Goal: Task Accomplishment & Management: Manage account settings

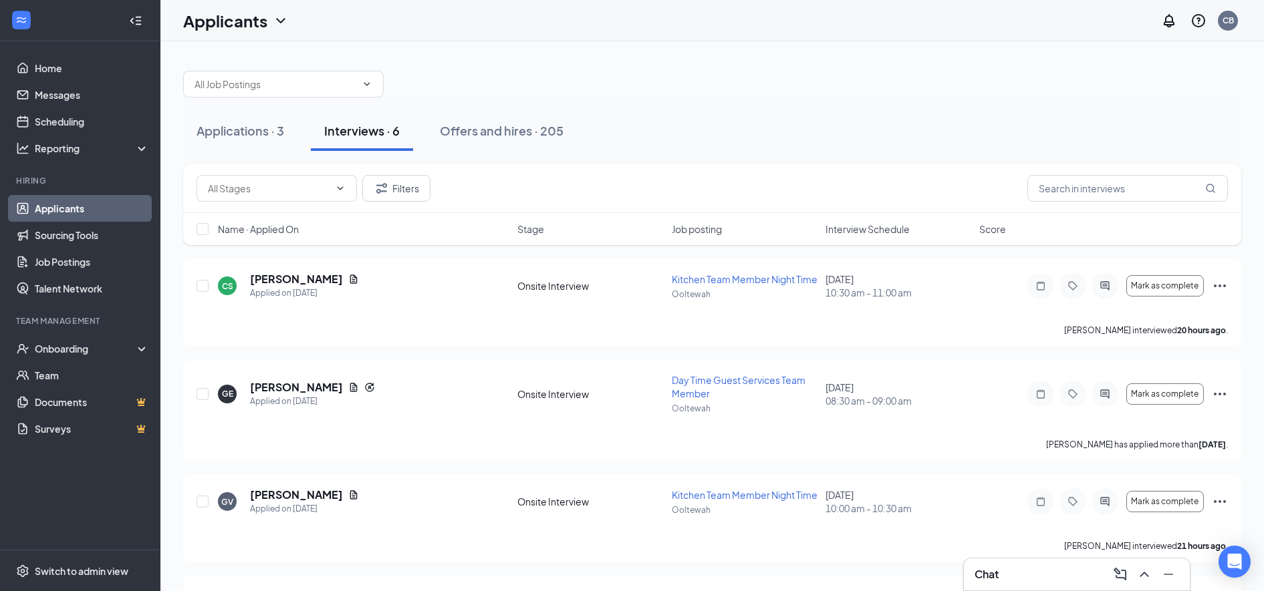
click at [481, 116] on button "Offers and hires · 205" at bounding box center [501, 131] width 150 height 40
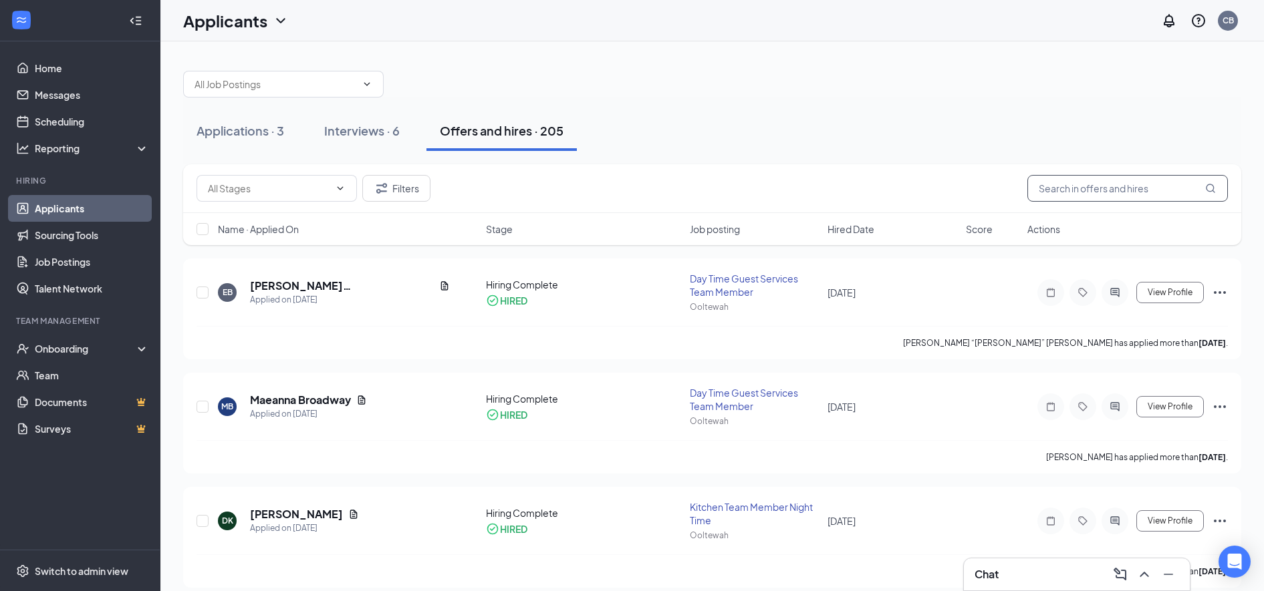
click at [1066, 184] on input "text" at bounding box center [1127, 188] width 200 height 27
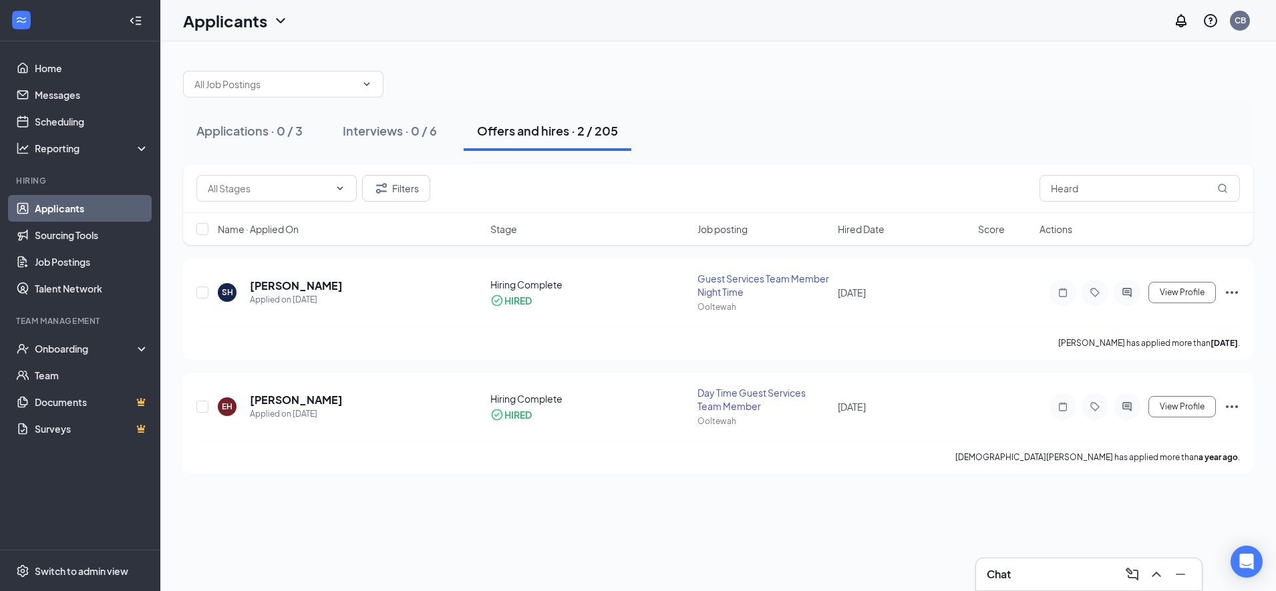
click at [294, 393] on h5 "[PERSON_NAME]" at bounding box center [296, 400] width 93 height 15
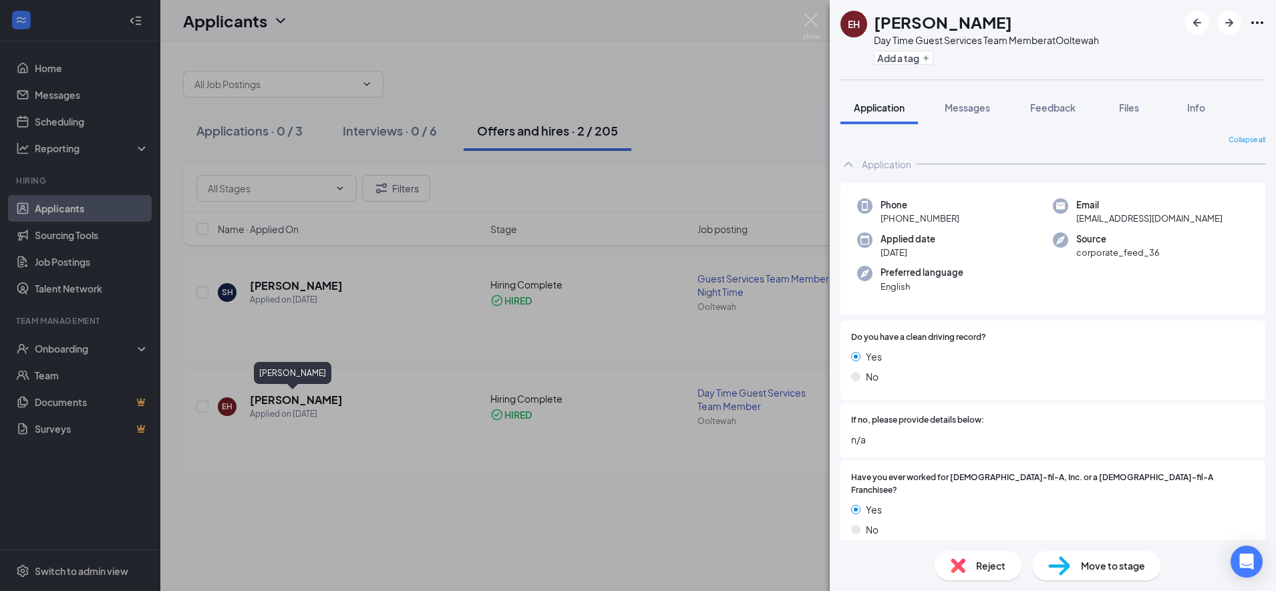
click at [533, 520] on div "[PERSON_NAME] Heard Day Time Guest Services Team Member at [GEOGRAPHIC_DATA] Ad…" at bounding box center [638, 295] width 1276 height 591
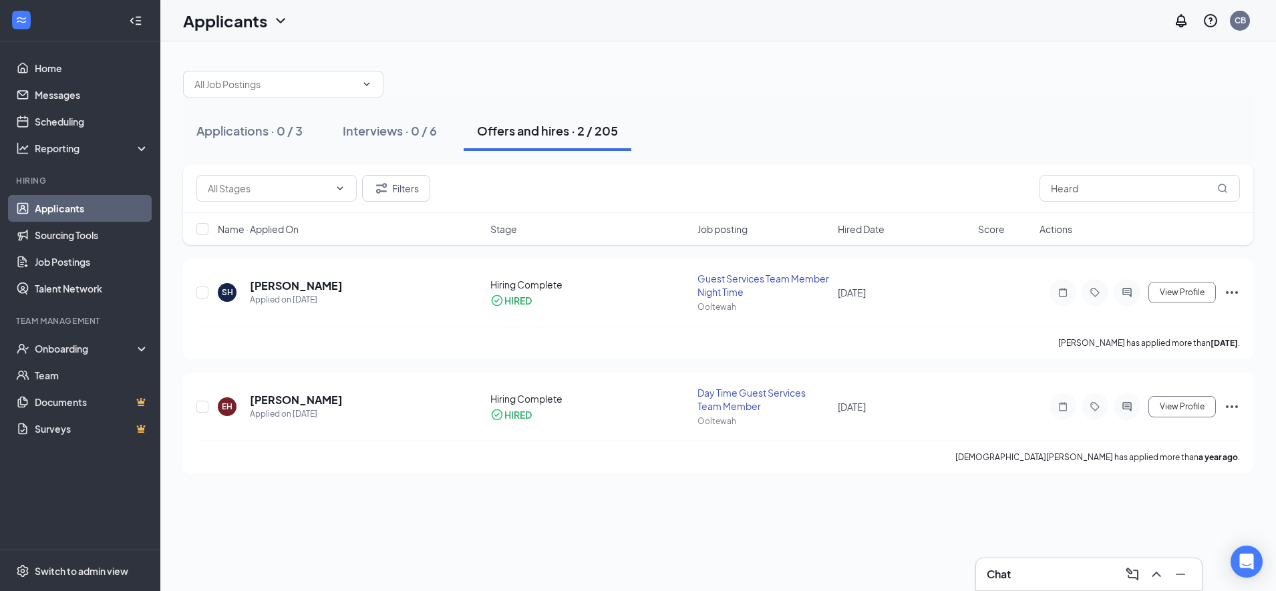
click at [285, 279] on h5 "[PERSON_NAME]" at bounding box center [296, 286] width 93 height 15
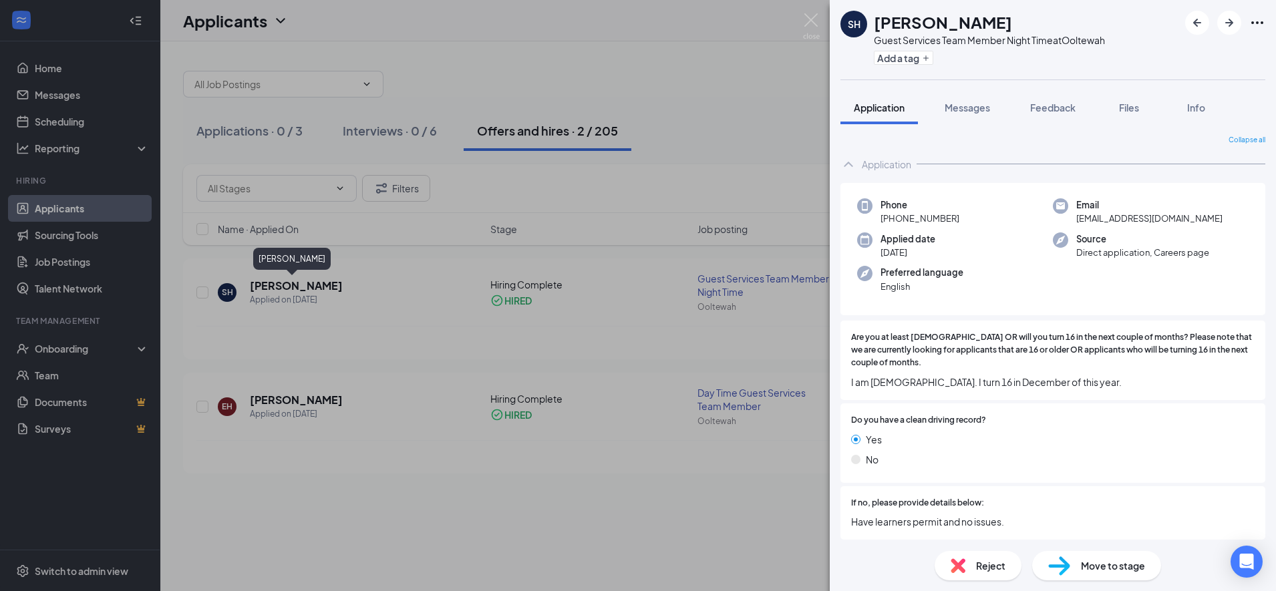
click at [404, 305] on div "SH Sadee Heard Guest Services Team Member Night Time at Ooltewah Add a tag Appl…" at bounding box center [638, 295] width 1276 height 591
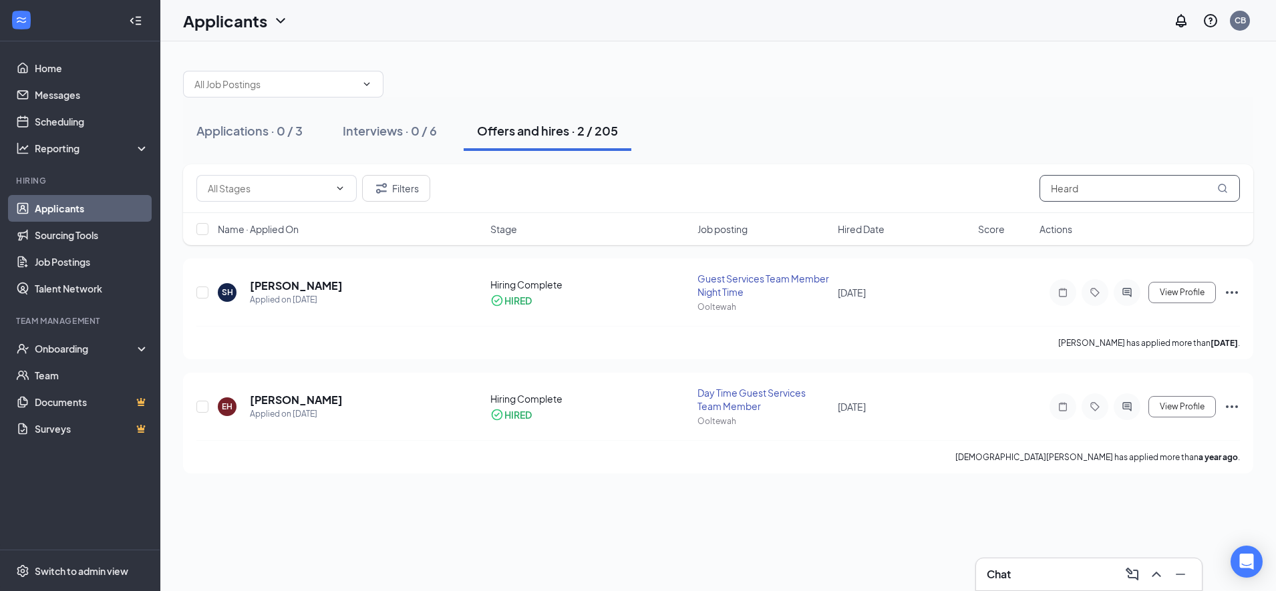
click at [1123, 188] on input "Heard" at bounding box center [1140, 188] width 200 height 27
type input "H"
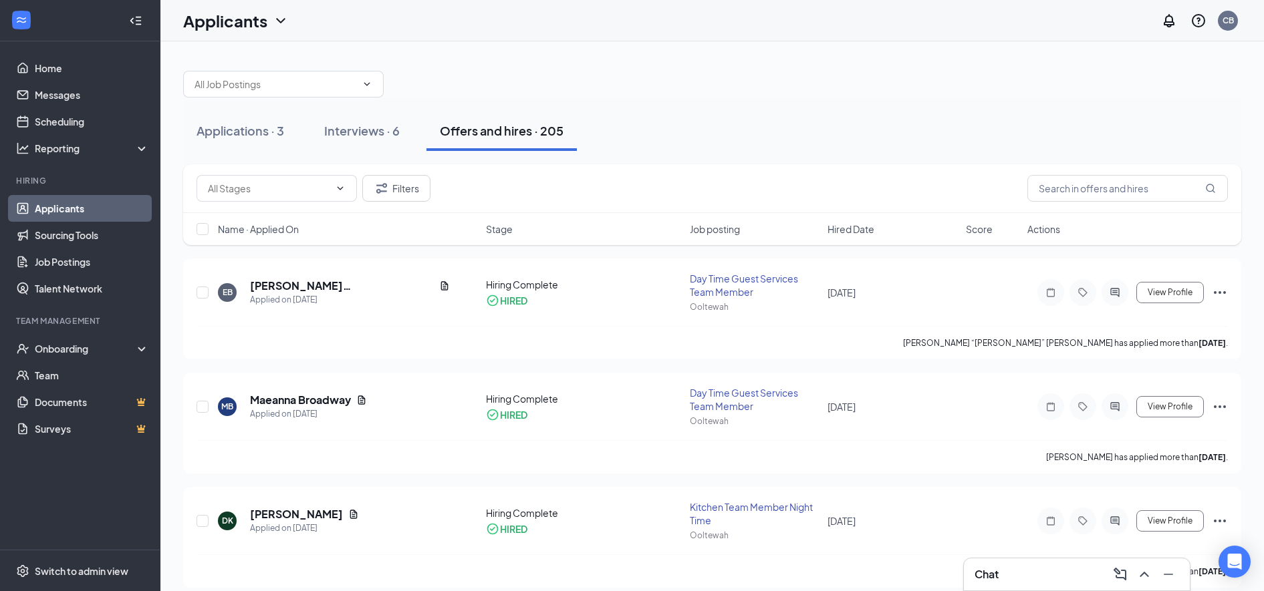
click at [354, 135] on div "Interviews · 6" at bounding box center [362, 130] width 76 height 17
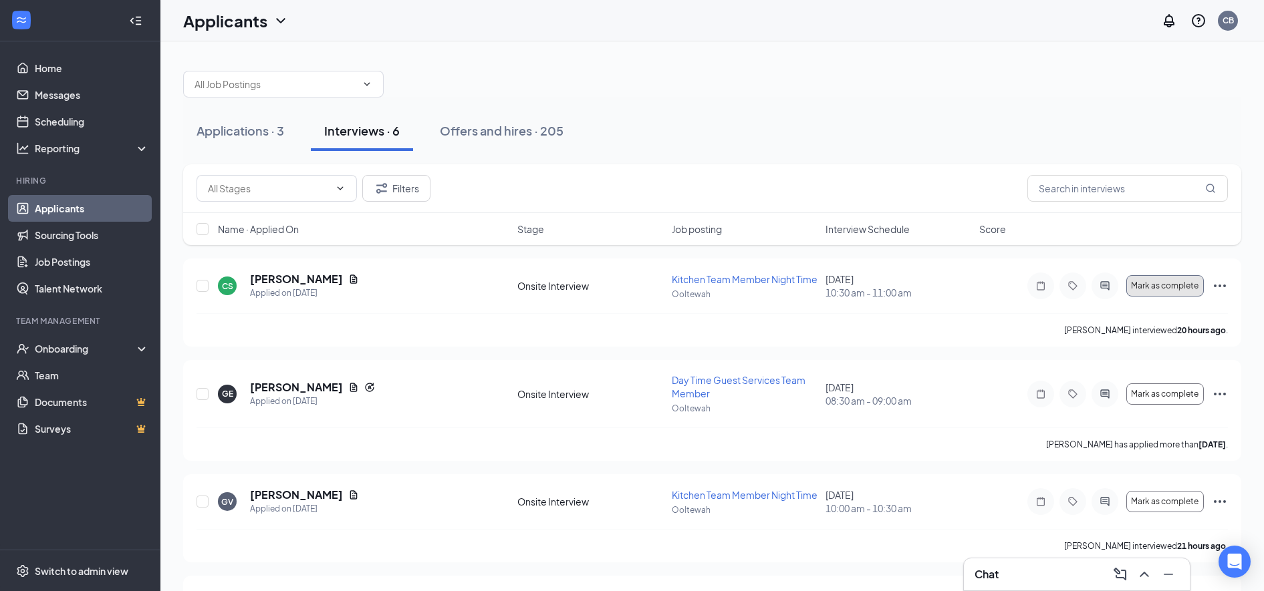
click at [1161, 285] on button "Mark as complete" at bounding box center [1165, 285] width 78 height 21
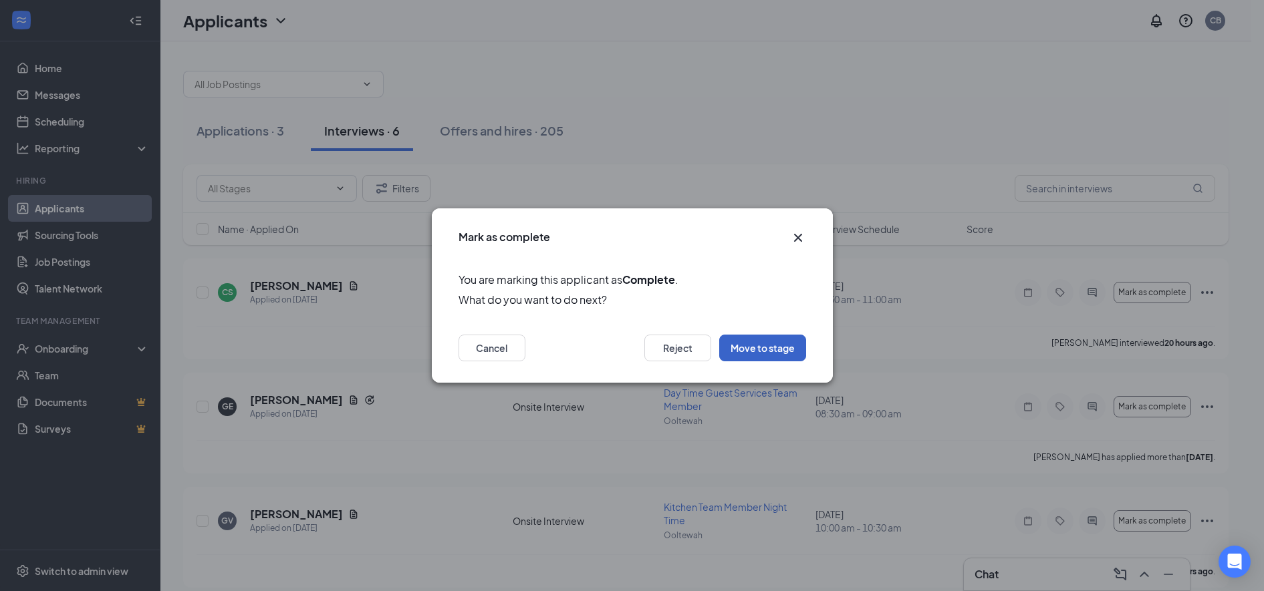
click at [746, 346] on button "Move to stage" at bounding box center [762, 348] width 87 height 27
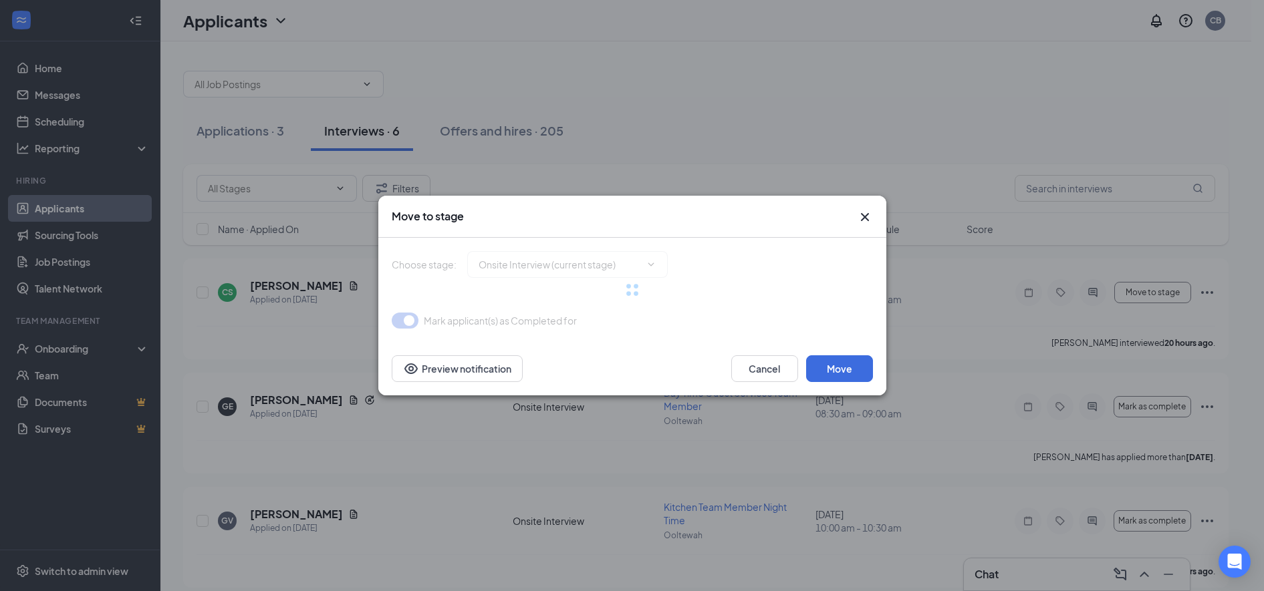
type input "Job Offer (next stage)"
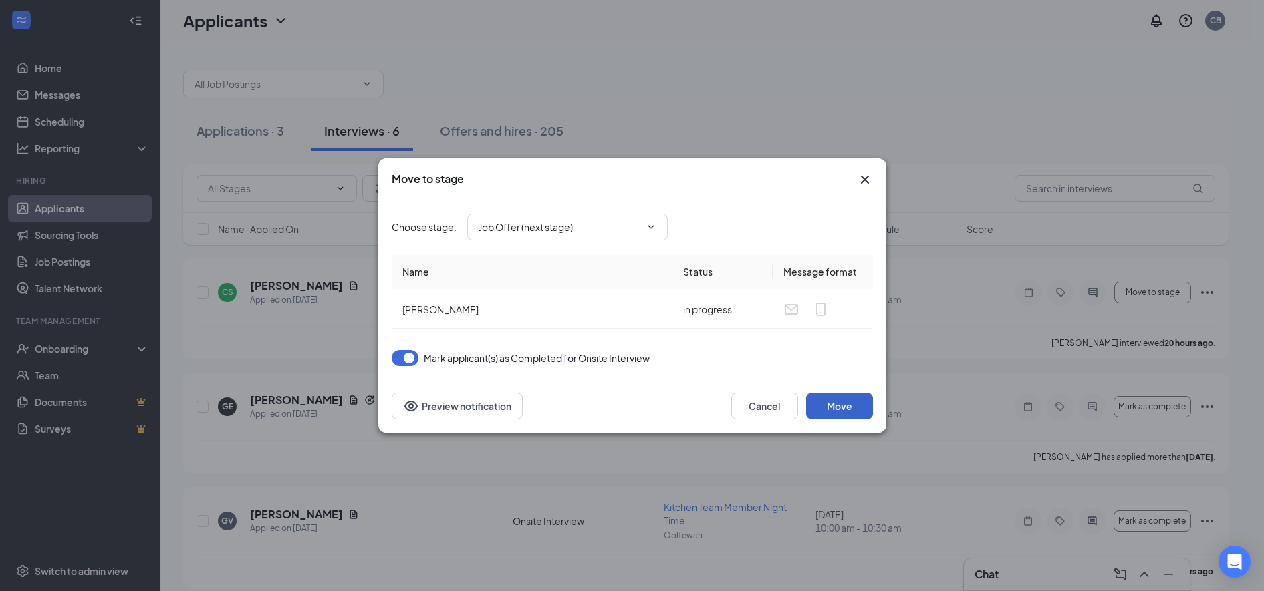
click at [832, 399] on button "Move" at bounding box center [839, 406] width 67 height 27
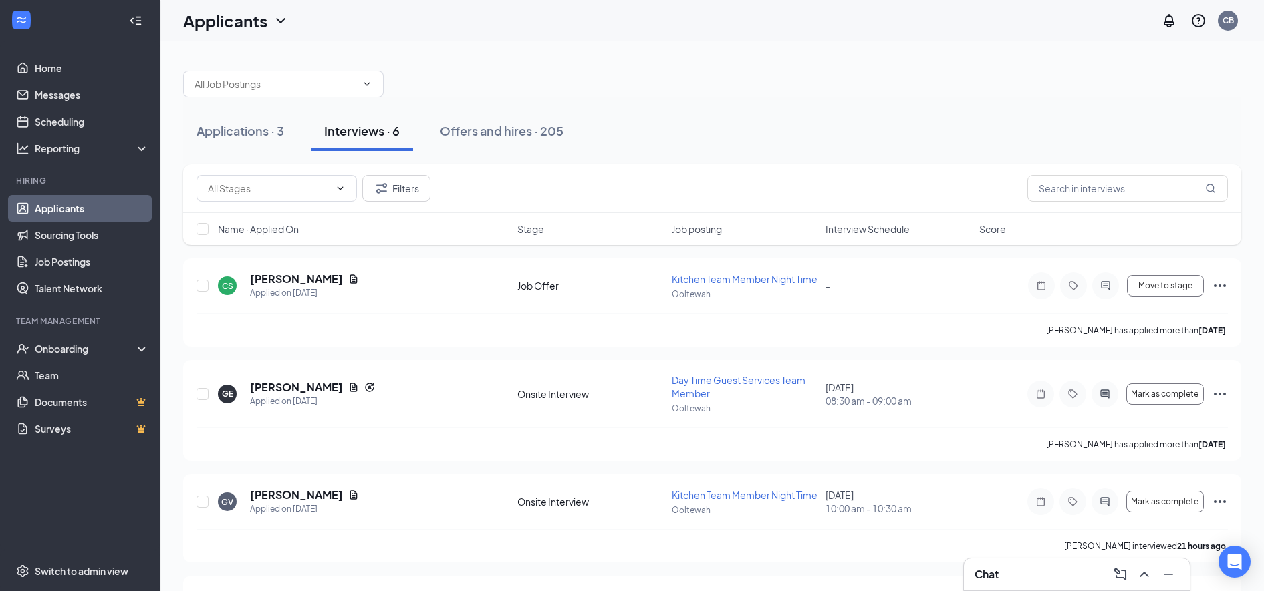
click at [1218, 510] on icon "Ellipses" at bounding box center [1220, 502] width 16 height 16
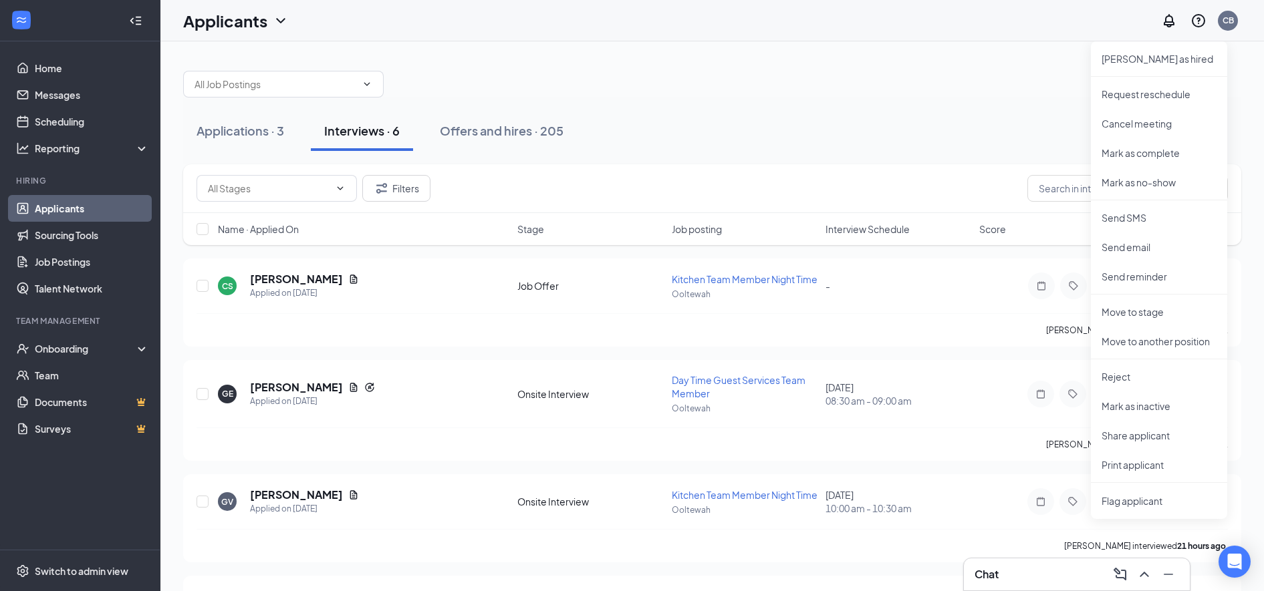
click at [1107, 385] on li "Reject" at bounding box center [1159, 376] width 136 height 29
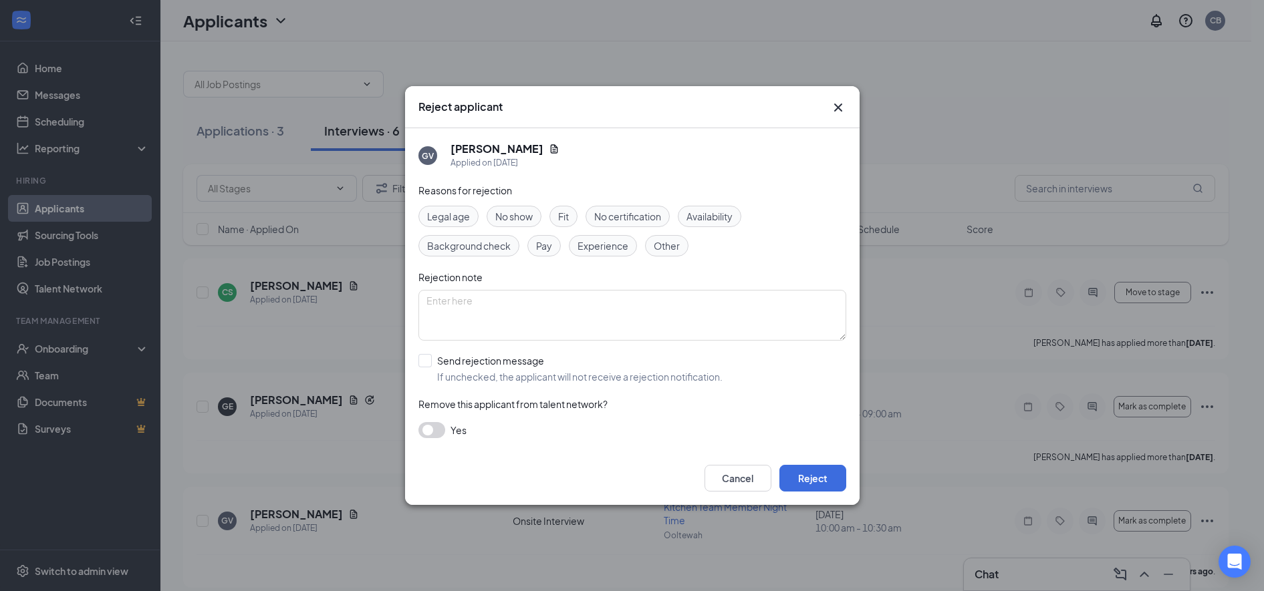
click at [509, 214] on span "No show" at bounding box center [513, 216] width 37 height 15
click at [807, 483] on button "Reject" at bounding box center [812, 478] width 67 height 27
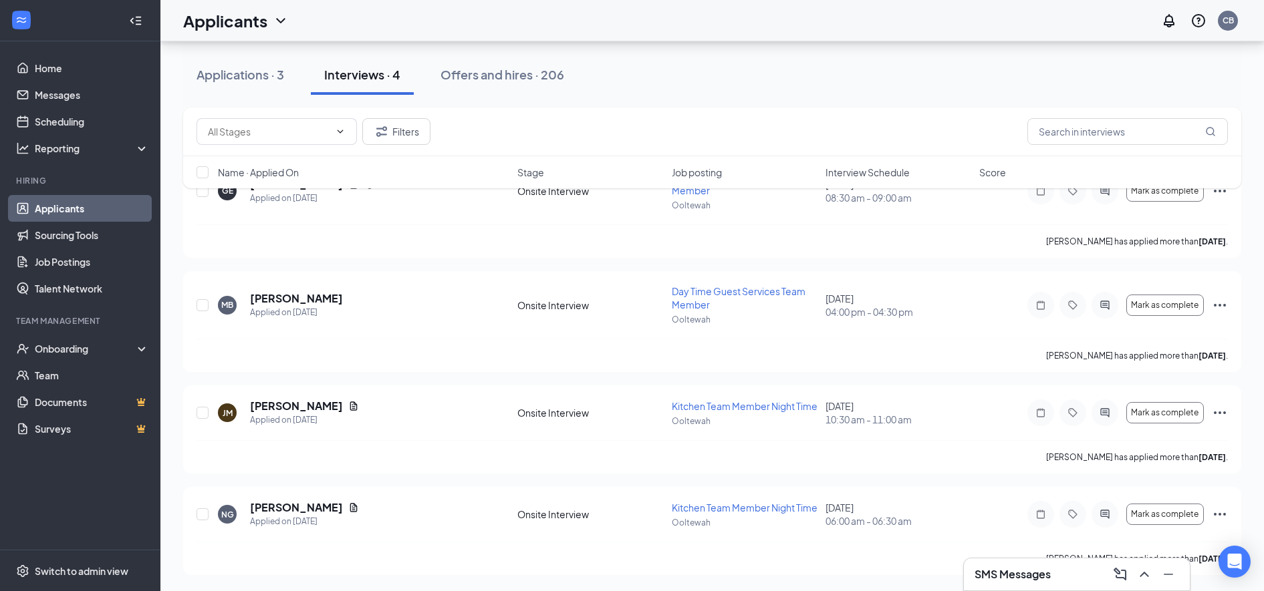
scroll to position [191, 0]
click at [483, 71] on div "Offers and hires · 206" at bounding box center [502, 74] width 124 height 17
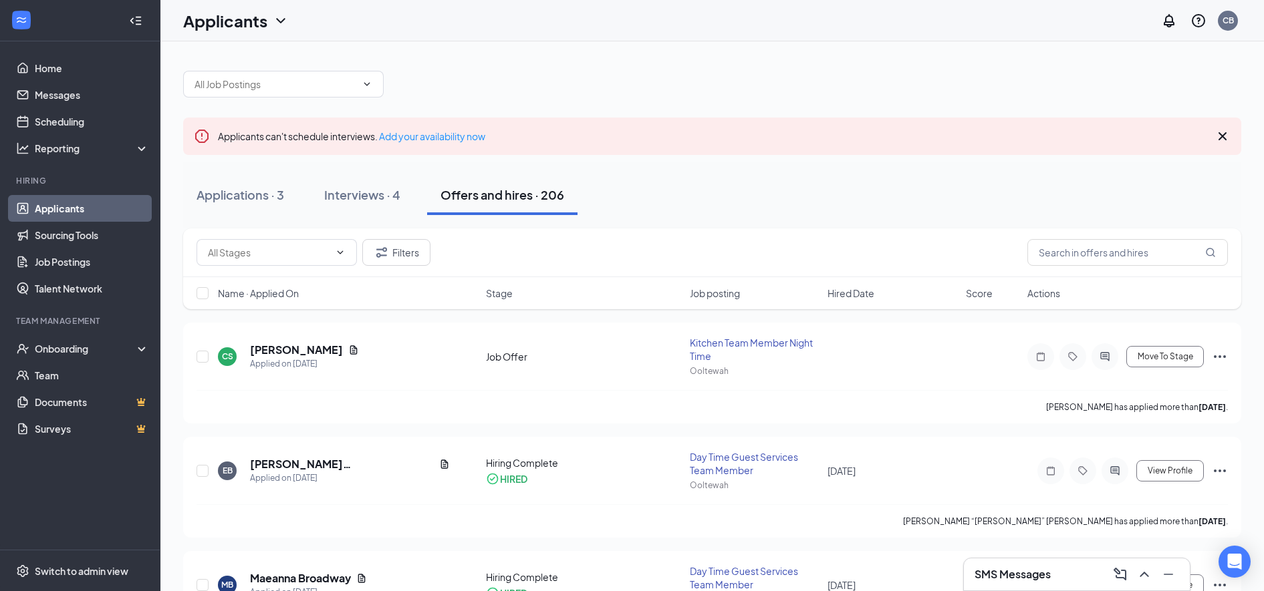
click at [1219, 137] on icon "Cross" at bounding box center [1222, 136] width 16 height 16
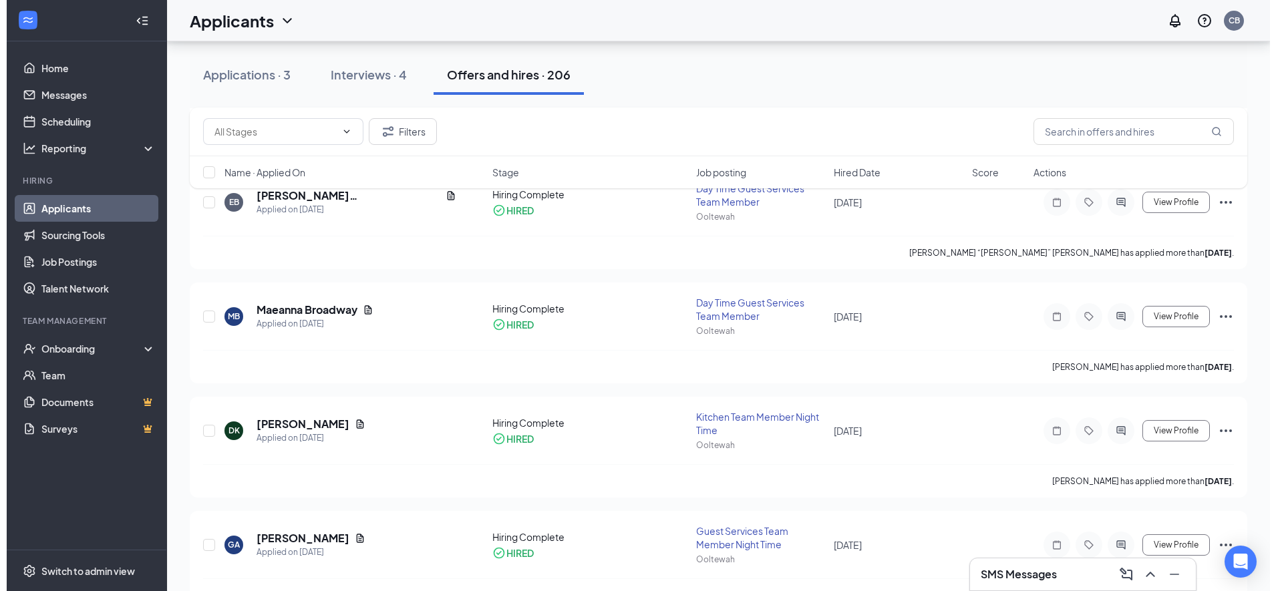
scroll to position [227, 0]
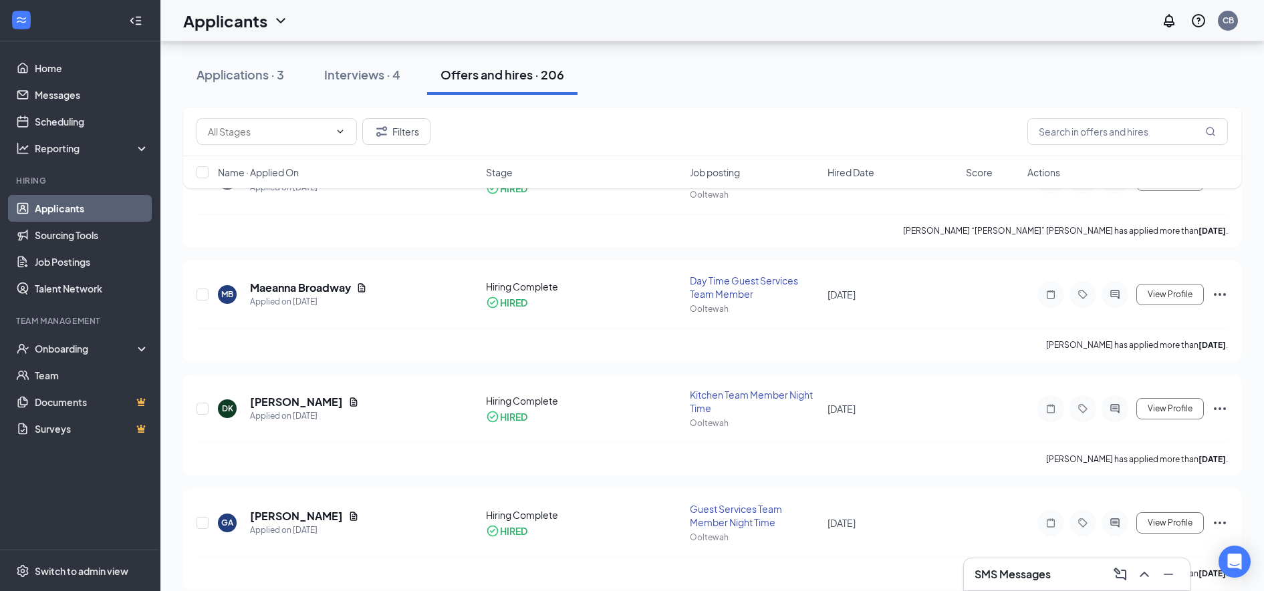
click at [1108, 405] on icon "ActiveChat" at bounding box center [1115, 409] width 16 height 11
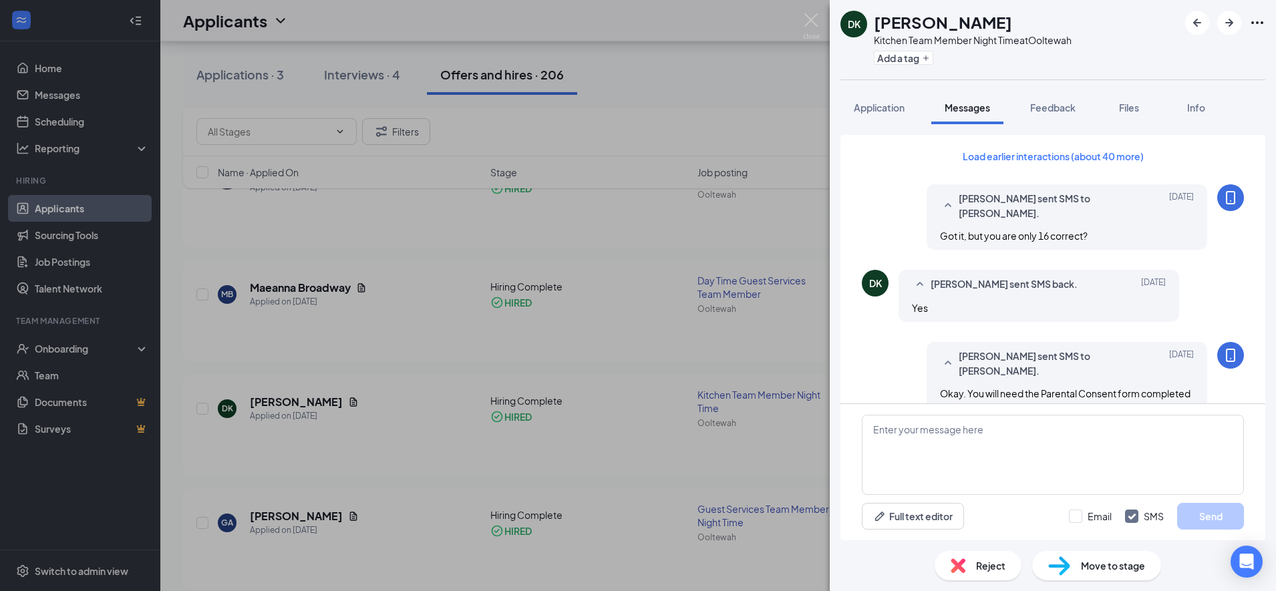
click at [966, 152] on button "Load earlier interactions (about 40 more)" at bounding box center [1054, 156] width 204 height 21
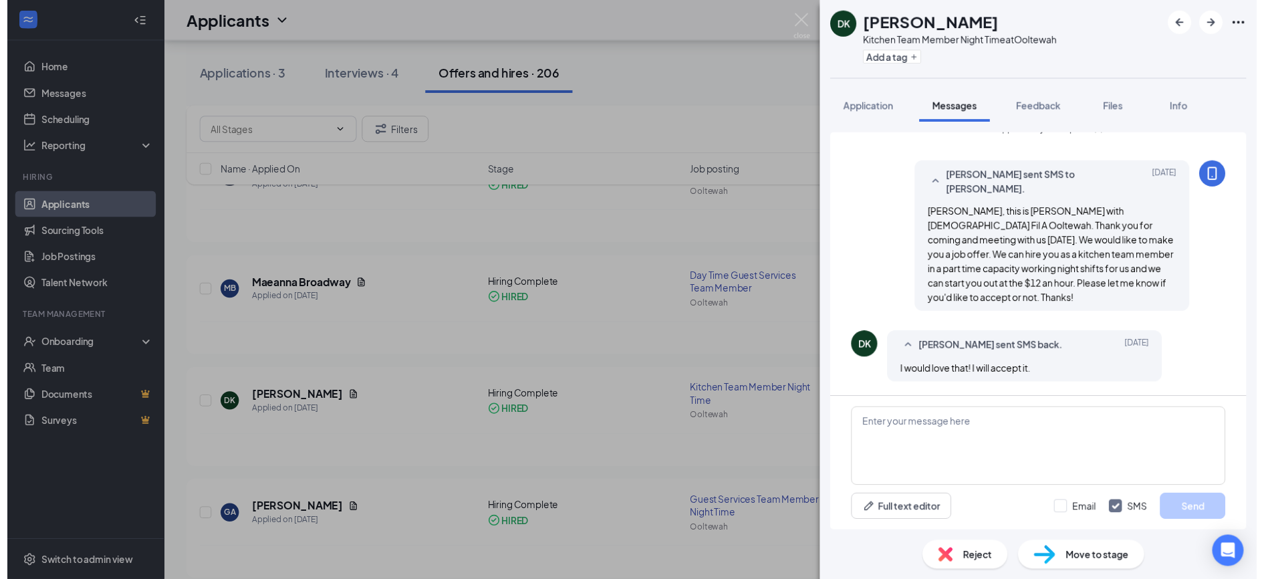
scroll to position [735, 0]
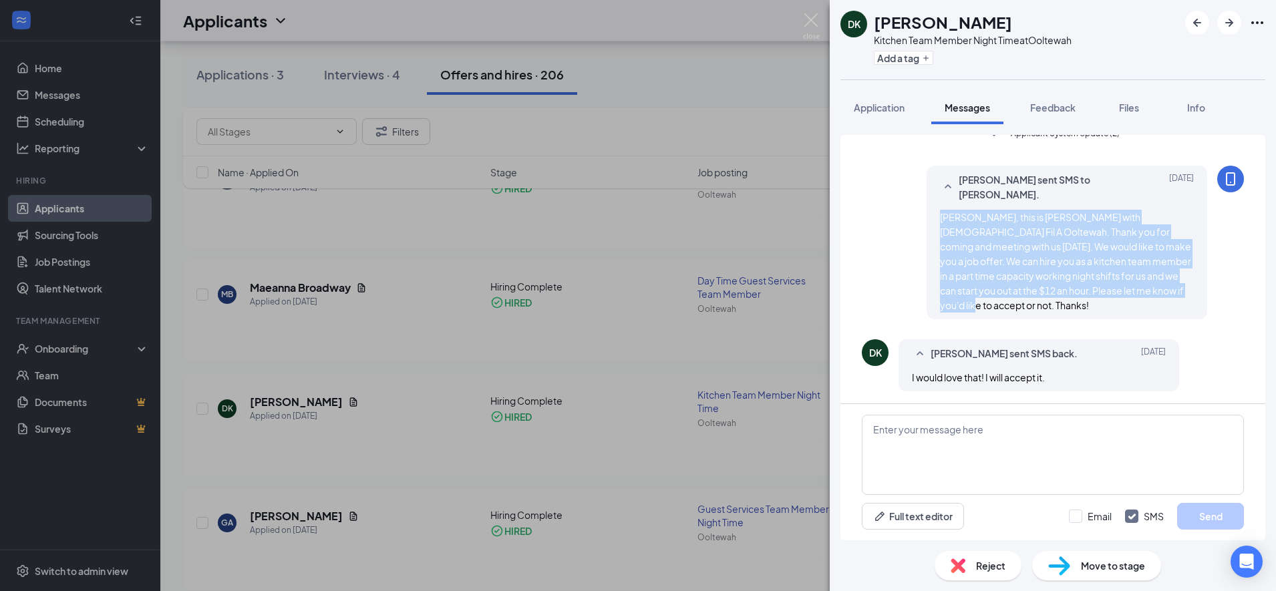
click at [602, 339] on div "DK [PERSON_NAME] Kitchen Team Member Night Time at Ooltewah Add a tag Applicati…" at bounding box center [638, 295] width 1276 height 591
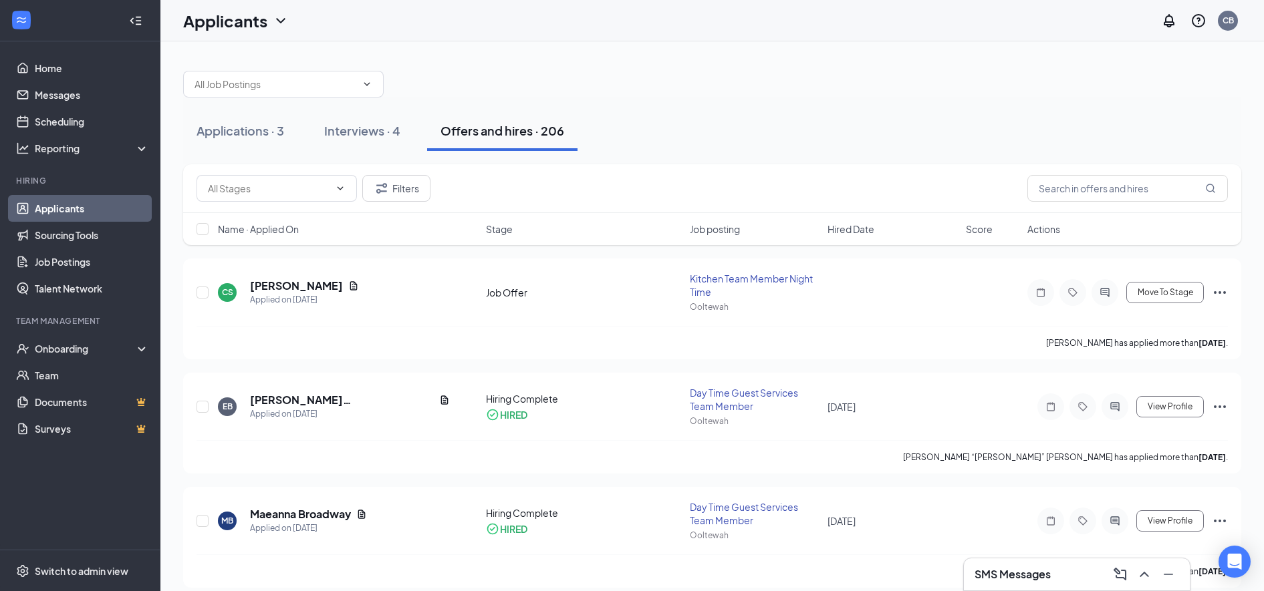
click at [1106, 298] on div at bounding box center [1104, 292] width 27 height 27
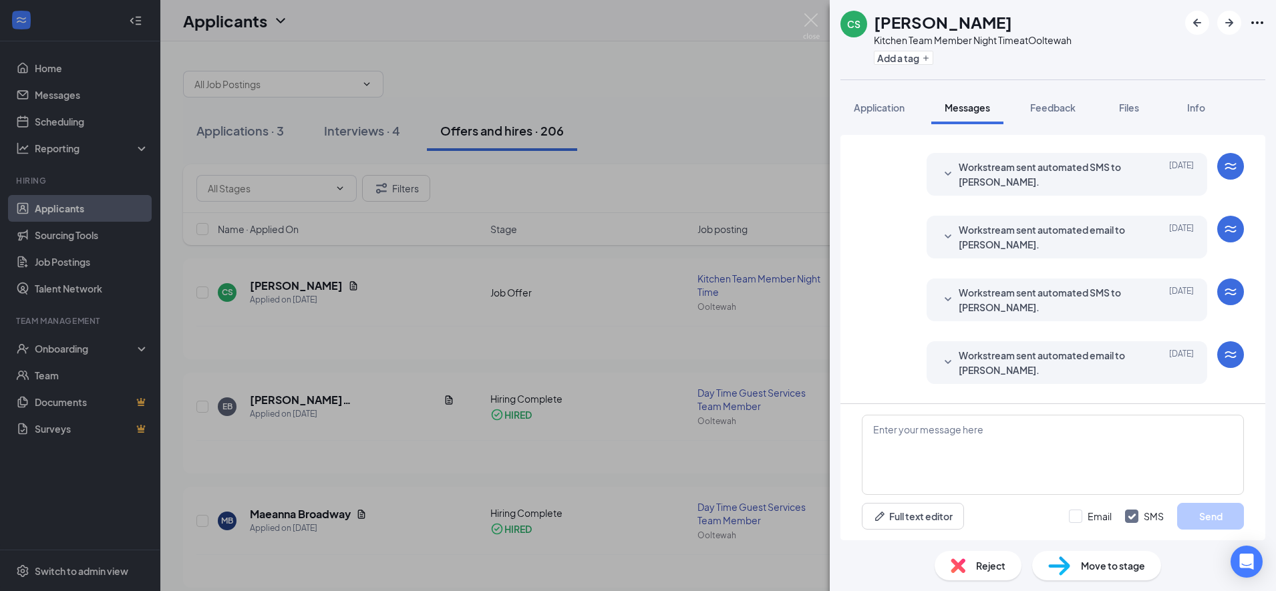
scroll to position [291, 0]
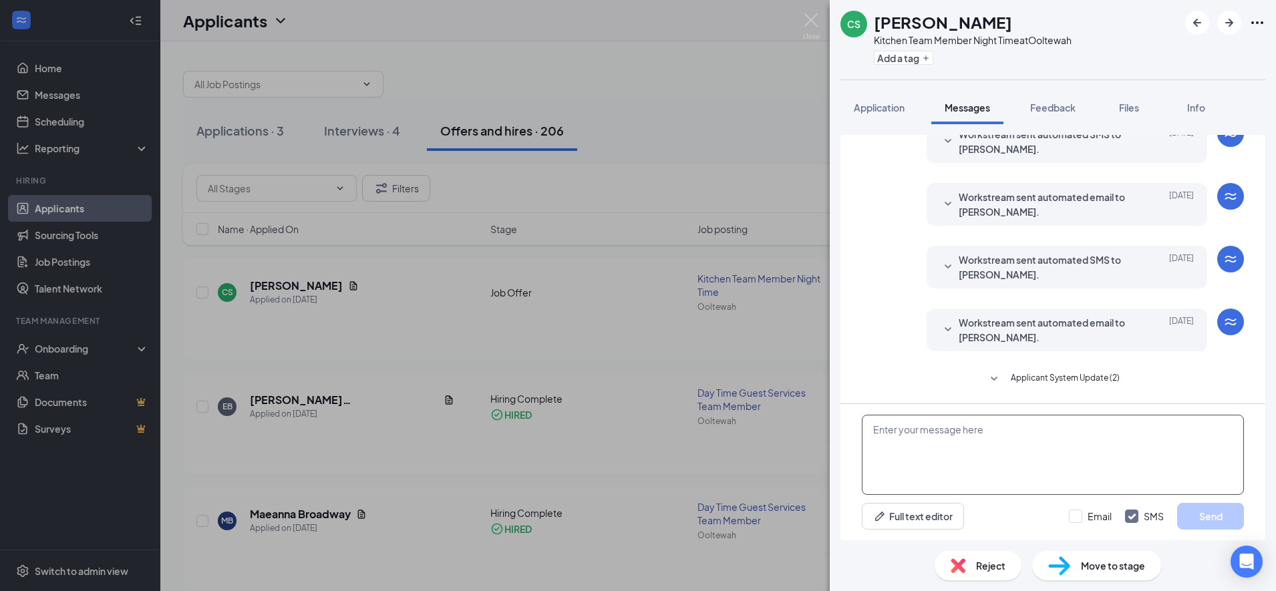
click at [896, 434] on textarea at bounding box center [1053, 455] width 382 height 80
paste textarea "[PERSON_NAME], this is [PERSON_NAME] with [DEMOGRAPHIC_DATA] Fil A Ooltewah. Th…"
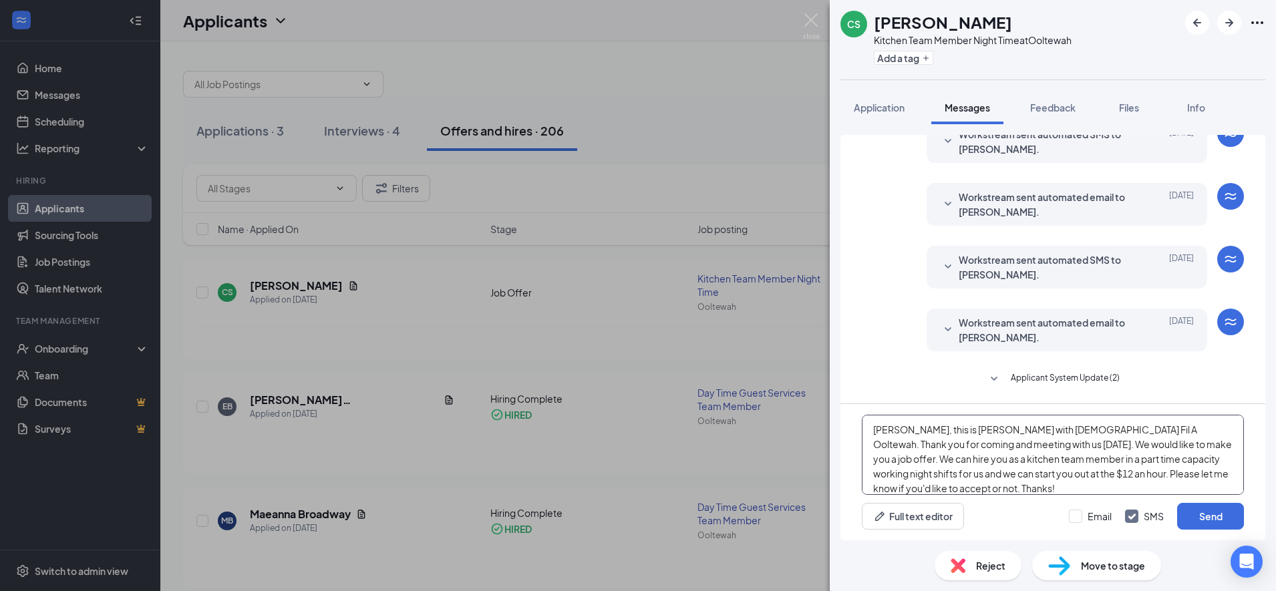
click at [970, 446] on textarea "Dennis, this is Christy with Chick Fil A Ooltewah. Thank you for coming and mee…" at bounding box center [1053, 455] width 382 height 80
click at [1039, 465] on textarea "Dennis, this is Christy with Chick Fil A Ooltewah. Thank you for coming and mee…" at bounding box center [1053, 455] width 382 height 80
click at [1027, 474] on textarea "Dennis, this is Christy with Chick Fil A Ooltewah. Thank you for coming and mee…" at bounding box center [1053, 455] width 382 height 80
type textarea "Dennis, this is Christy with Chick Fil A Ooltewah. Thank you for coming and mee…"
click at [1206, 520] on button "Send" at bounding box center [1211, 516] width 67 height 27
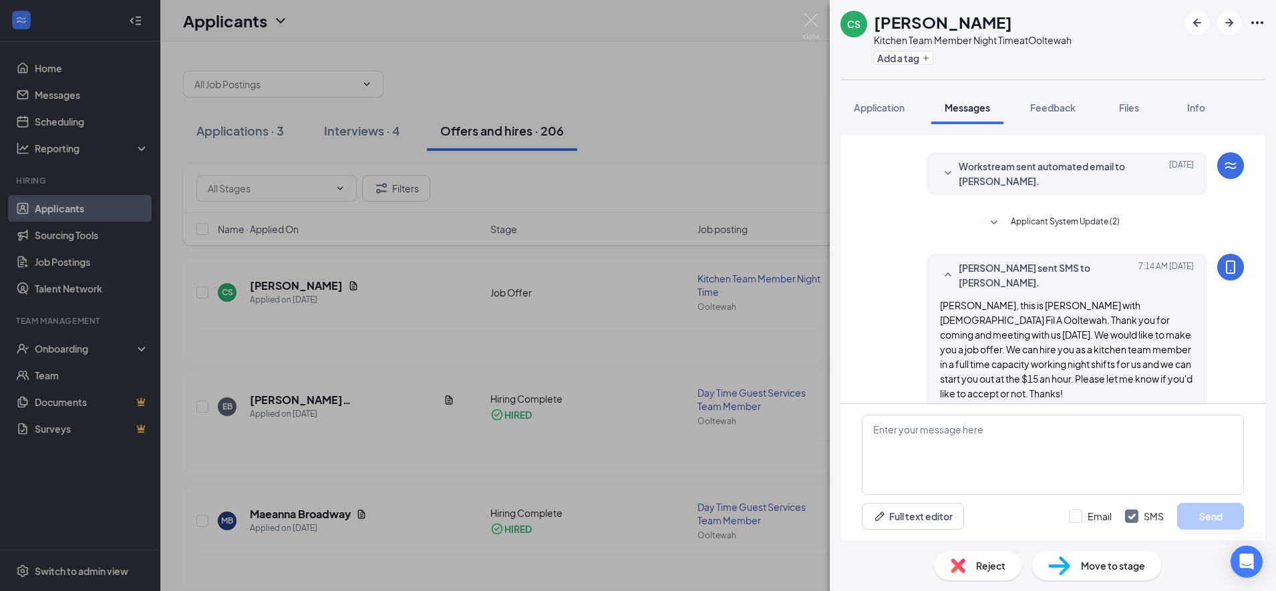
scroll to position [450, 0]
click at [611, 306] on div "CS Clarence Stafford Kitchen Team Member Night Time at Ooltewah Add a tag Appli…" at bounding box center [638, 295] width 1276 height 591
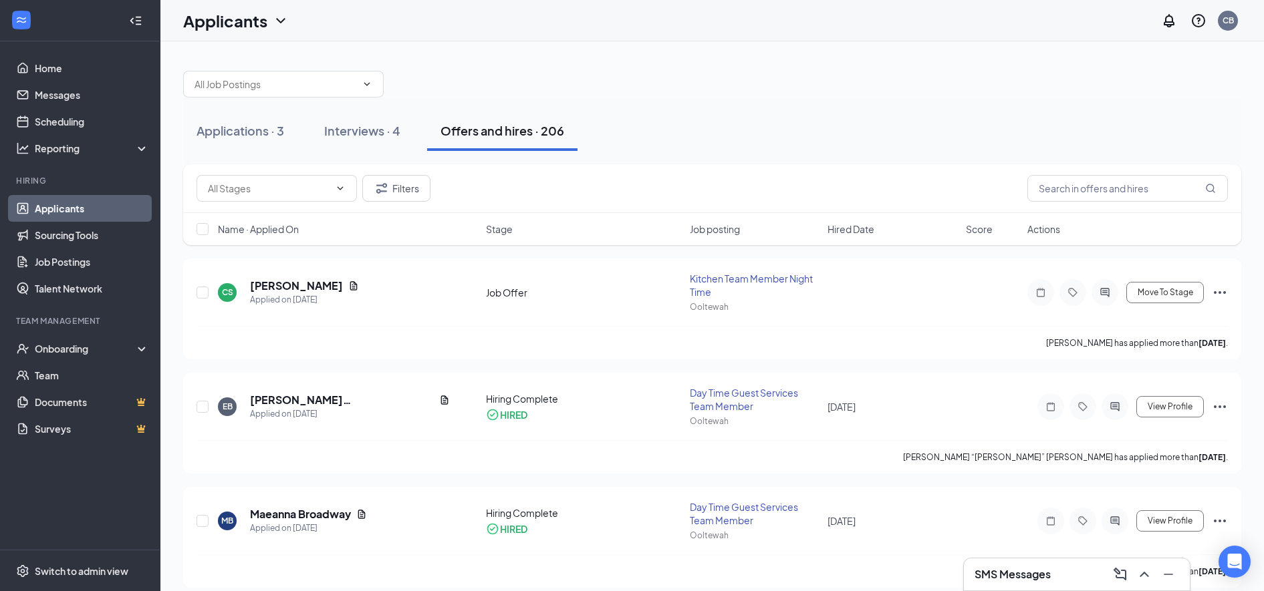
click at [358, 130] on div "Interviews · 4" at bounding box center [362, 130] width 76 height 17
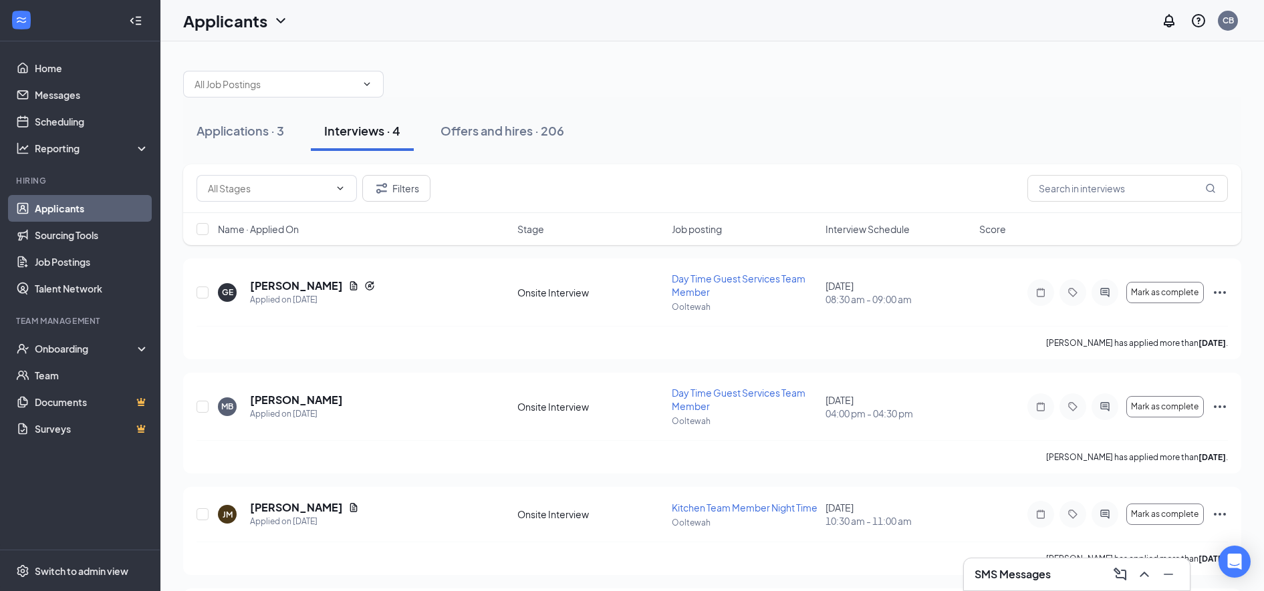
click at [238, 136] on div "Applications · 3" at bounding box center [240, 130] width 88 height 17
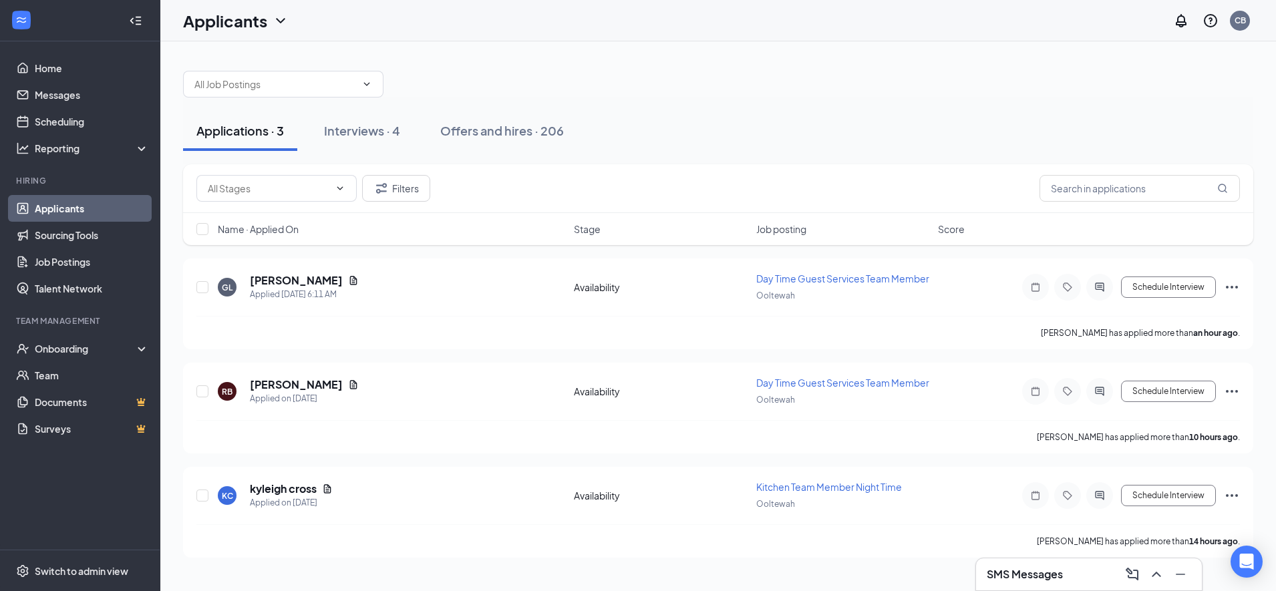
click at [271, 285] on h5 "Glenda Lewis" at bounding box center [296, 280] width 93 height 15
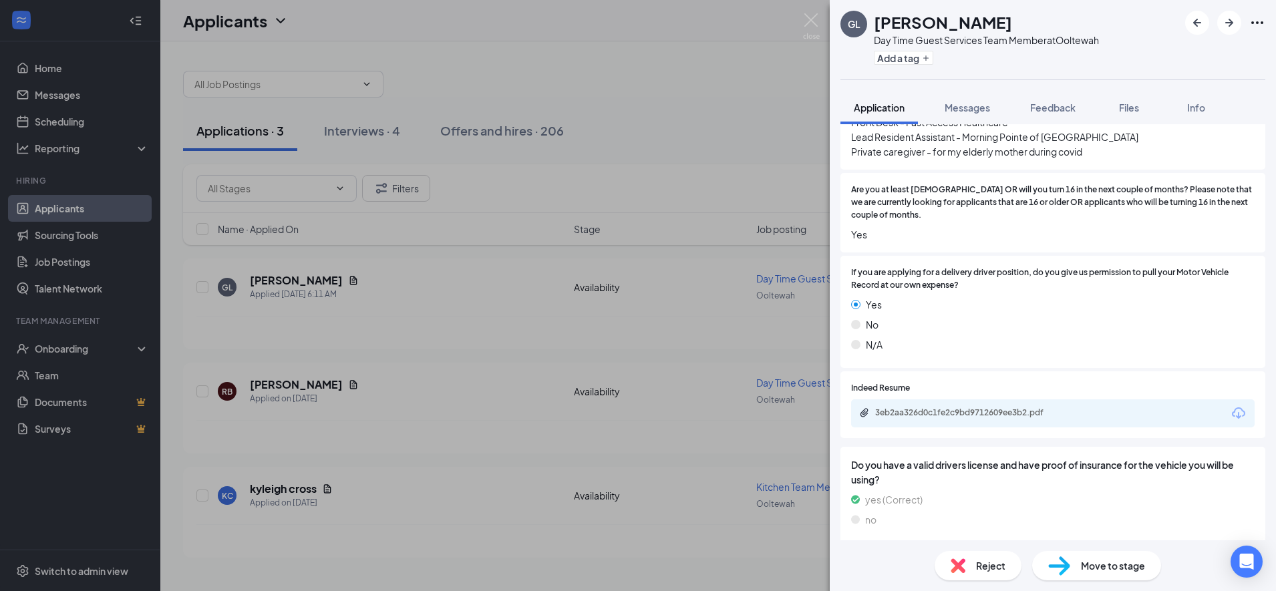
scroll to position [525, 0]
click at [1232, 410] on icon "Download" at bounding box center [1238, 415] width 13 height 11
click at [449, 309] on div "GL Glenda Lewis Day Time Guest Services Team Member at Ooltewah Add a tag Appli…" at bounding box center [638, 295] width 1276 height 591
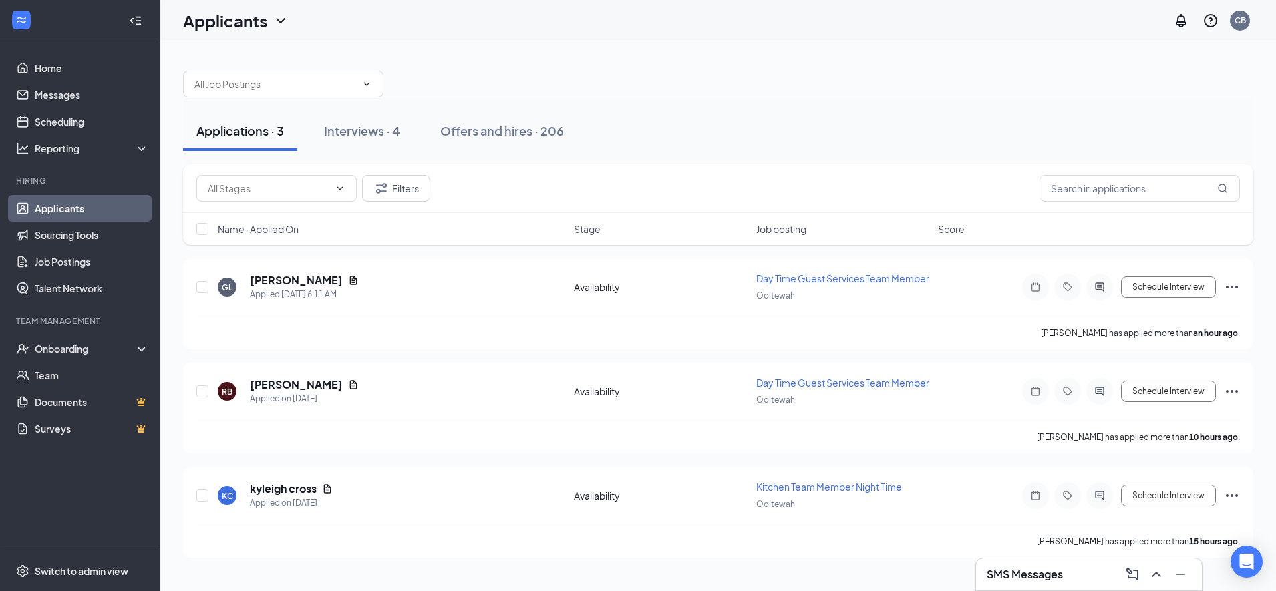
click at [1231, 288] on icon "Ellipses" at bounding box center [1232, 287] width 16 height 16
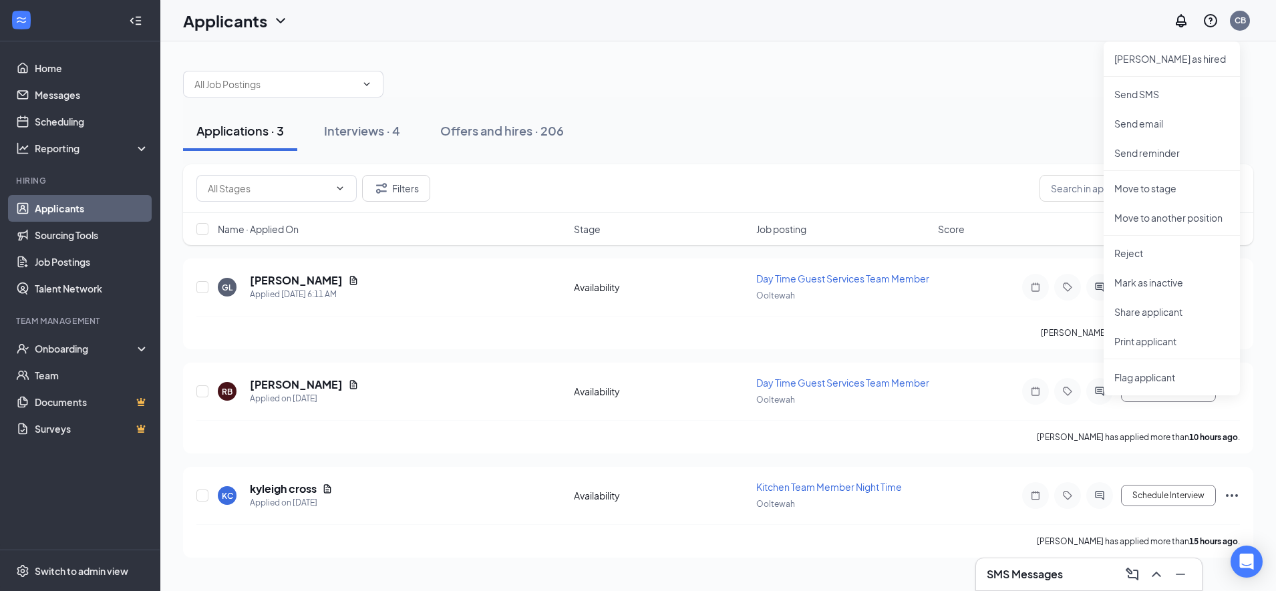
click at [1117, 253] on p "Reject" at bounding box center [1172, 253] width 115 height 13
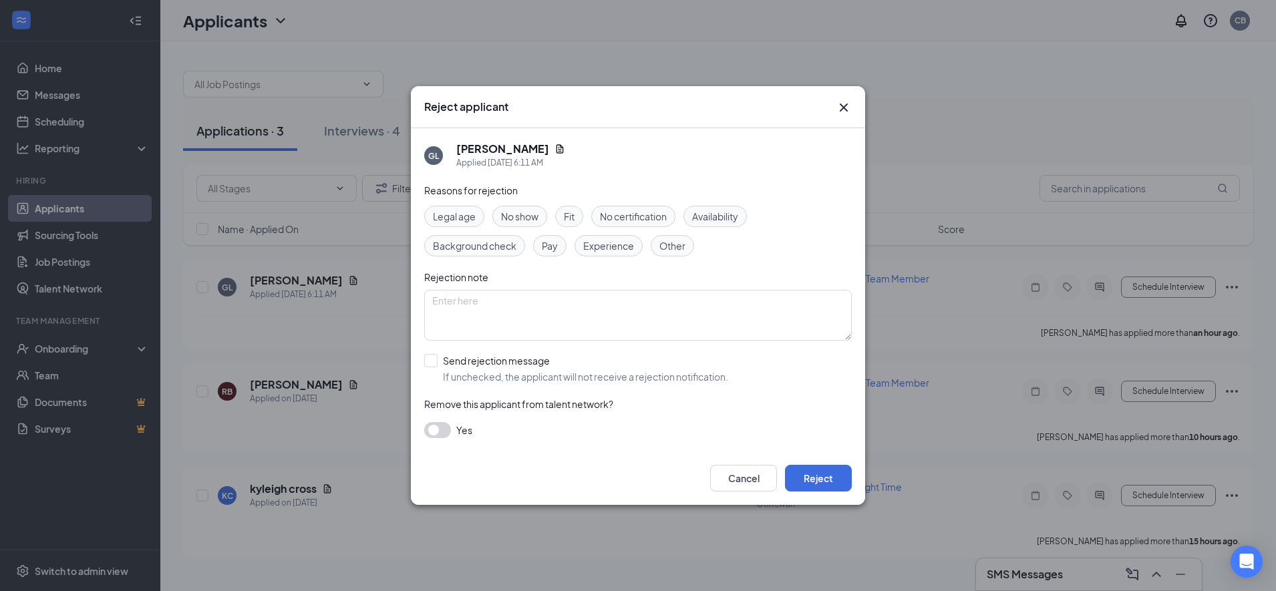
click at [720, 213] on span "Availability" at bounding box center [715, 216] width 46 height 15
click at [605, 247] on span "Experience" at bounding box center [608, 246] width 51 height 15
click at [434, 362] on input "Send rejection message If unchecked, the applicant will not receive a rejection…" at bounding box center [576, 368] width 304 height 29
checkbox input "true"
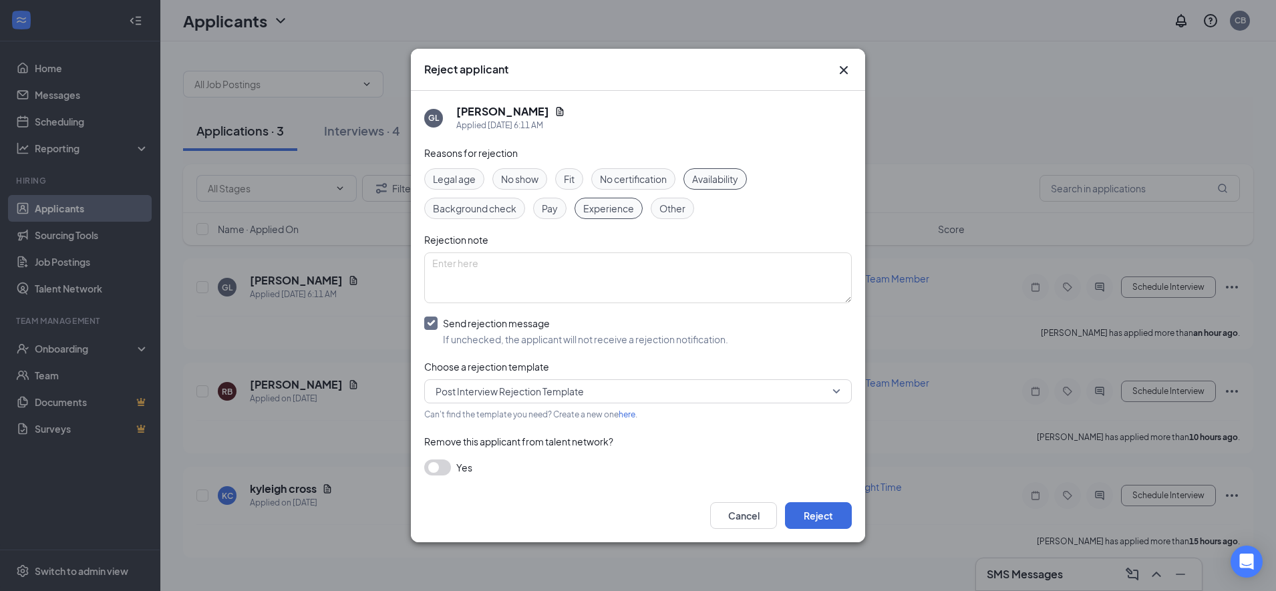
click at [465, 388] on span "Post Interview Rejection Template" at bounding box center [510, 392] width 148 height 20
click at [464, 416] on div "Pre Interview Rejection Template" at bounding box center [638, 427] width 428 height 31
click at [817, 516] on button "Reject" at bounding box center [818, 516] width 67 height 27
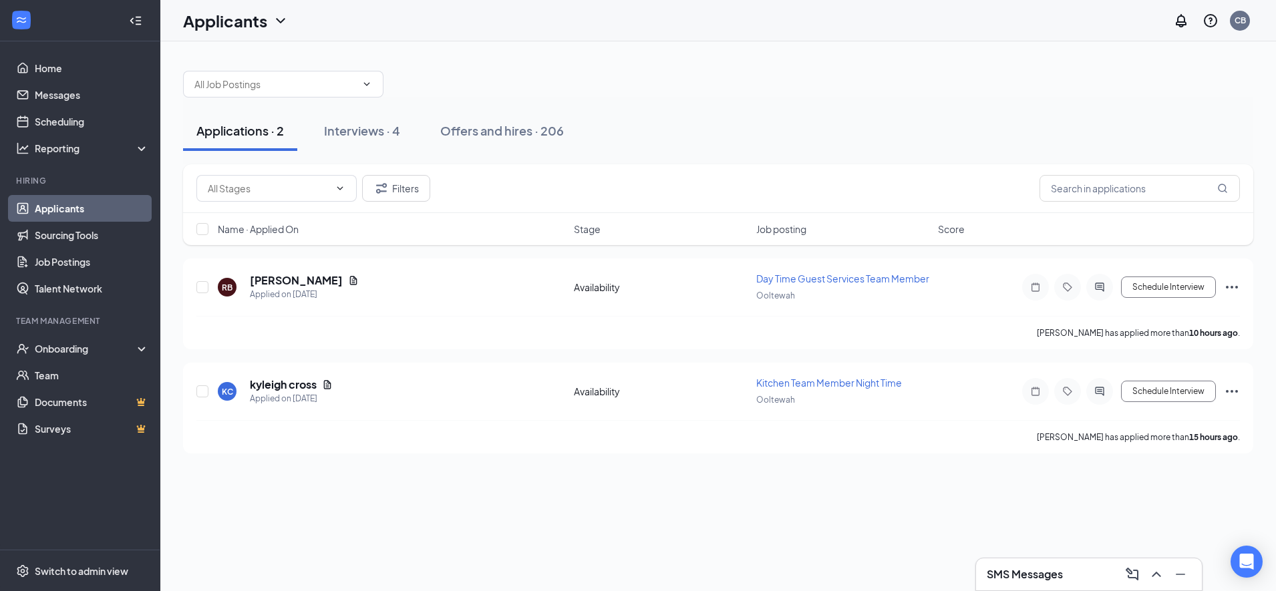
click at [269, 277] on h5 "Ryan Blair" at bounding box center [296, 280] width 93 height 15
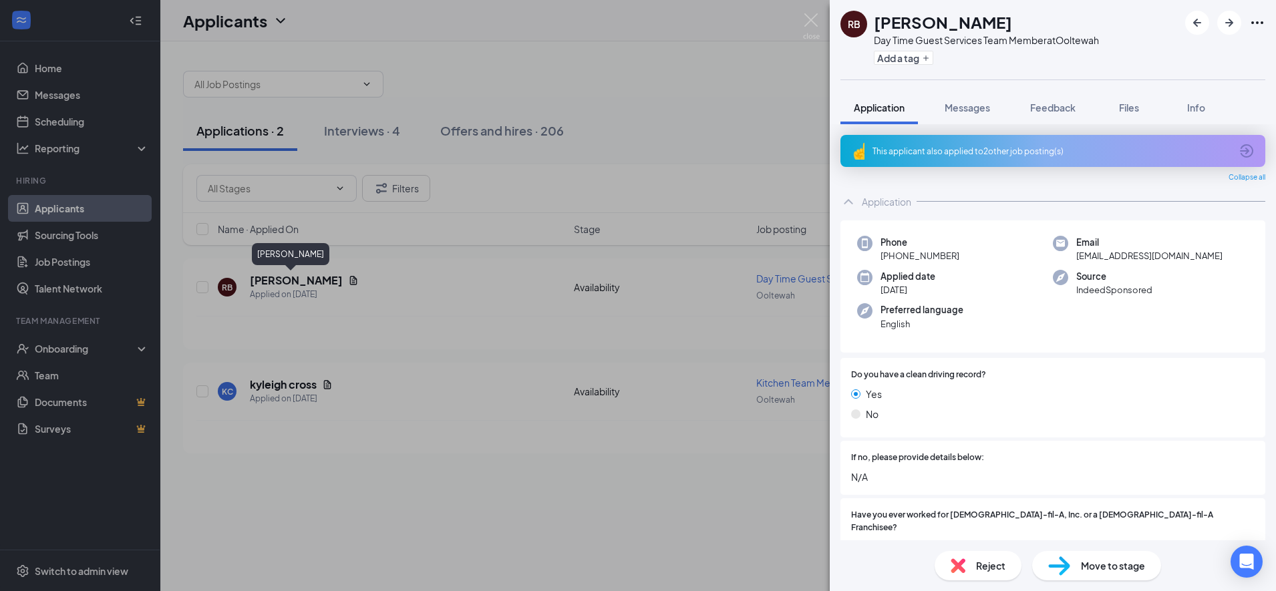
click at [1239, 157] on icon "ArrowCircle" at bounding box center [1247, 151] width 16 height 16
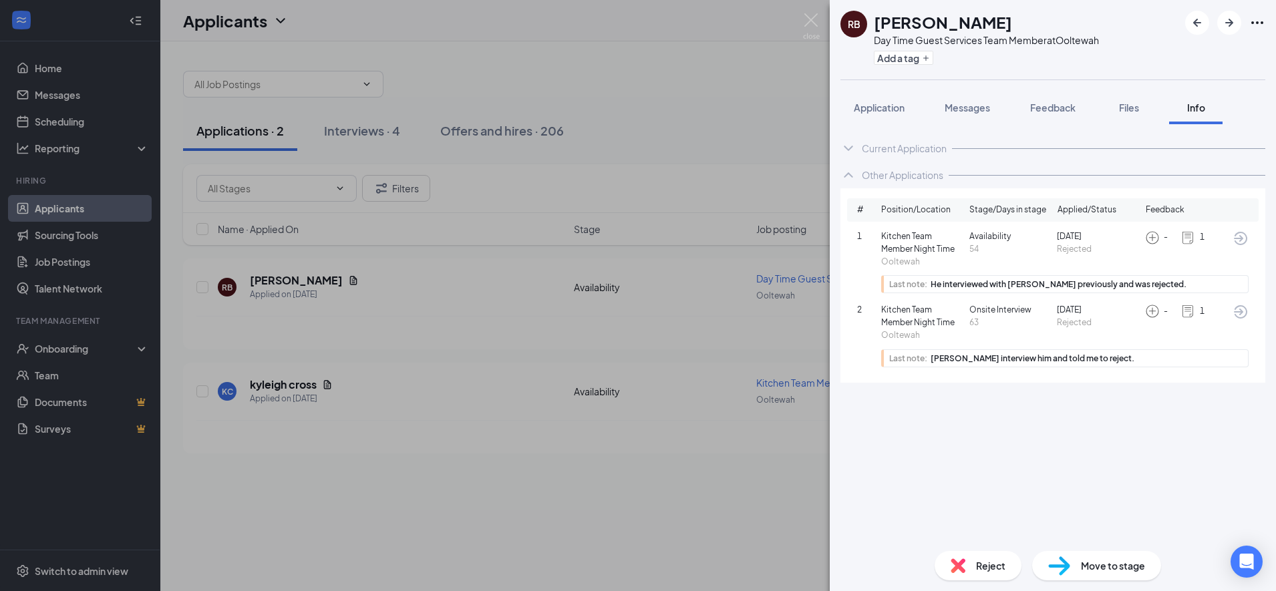
click at [488, 414] on div "RB Ryan Blair Day Time Guest Services Team Member at Ooltewah Add a tag Applica…" at bounding box center [638, 295] width 1276 height 591
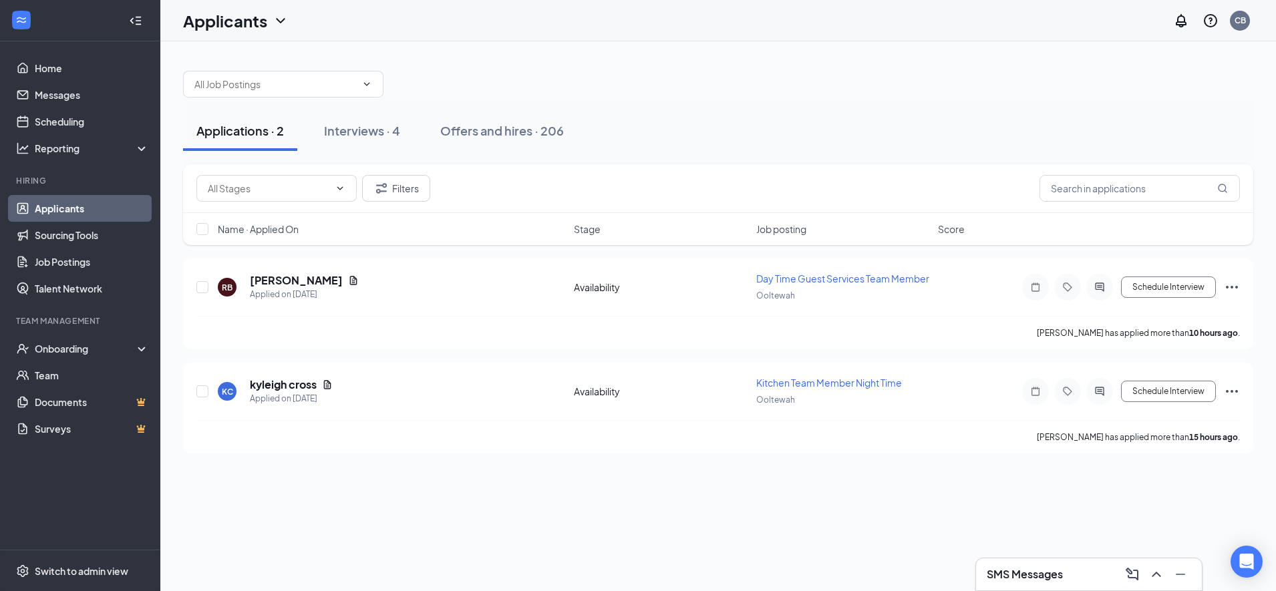
click at [1233, 287] on icon "Ellipses" at bounding box center [1232, 287] width 12 height 3
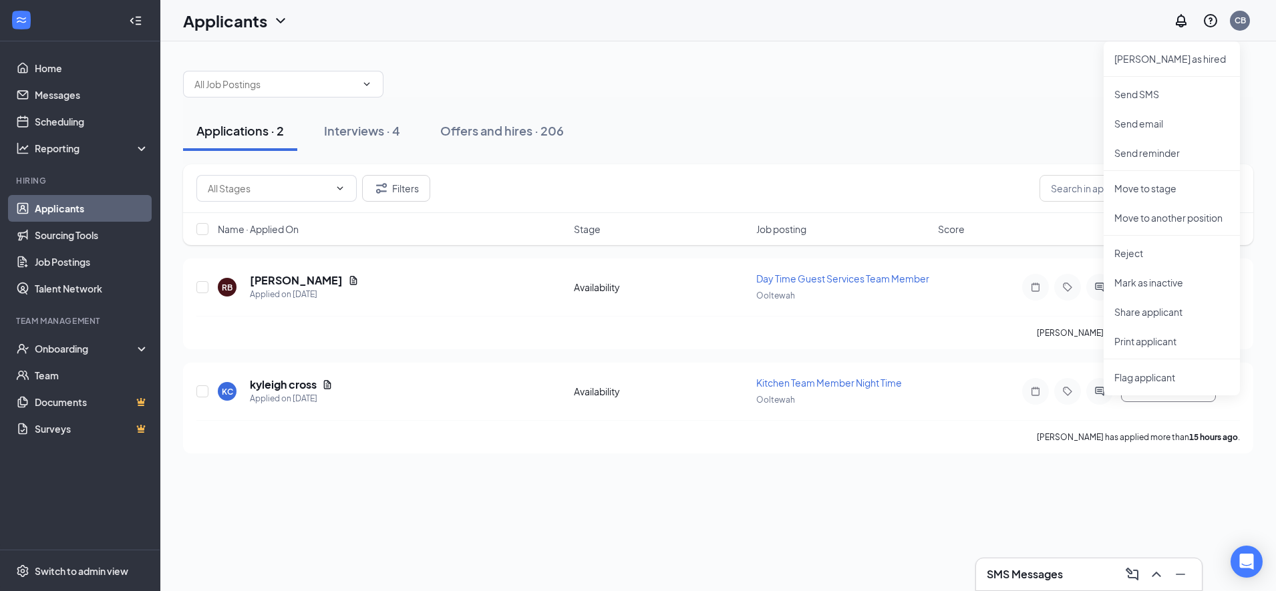
click at [1127, 254] on p "Reject" at bounding box center [1172, 253] width 115 height 13
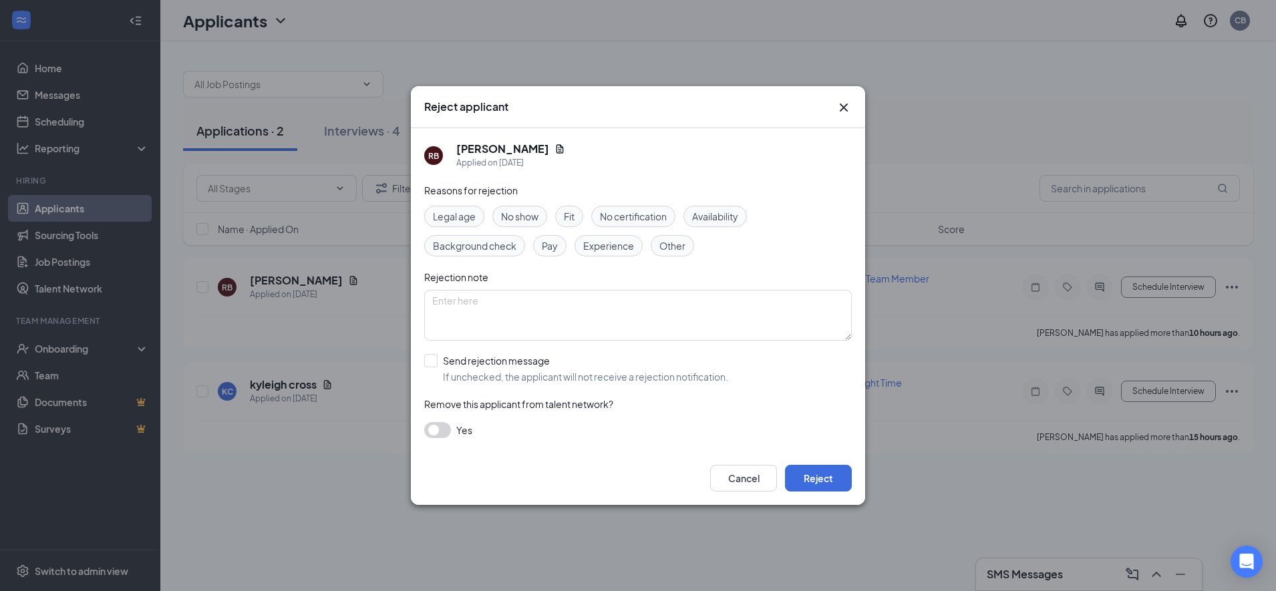
click at [666, 253] on div "Other" at bounding box center [672, 245] width 43 height 21
click at [594, 305] on textarea at bounding box center [638, 315] width 428 height 51
type textarea "We interviewed previously and Wes rejected him."
click at [427, 364] on input "Send rejection message If unchecked, the applicant will not receive a rejection…" at bounding box center [576, 368] width 304 height 29
checkbox input "true"
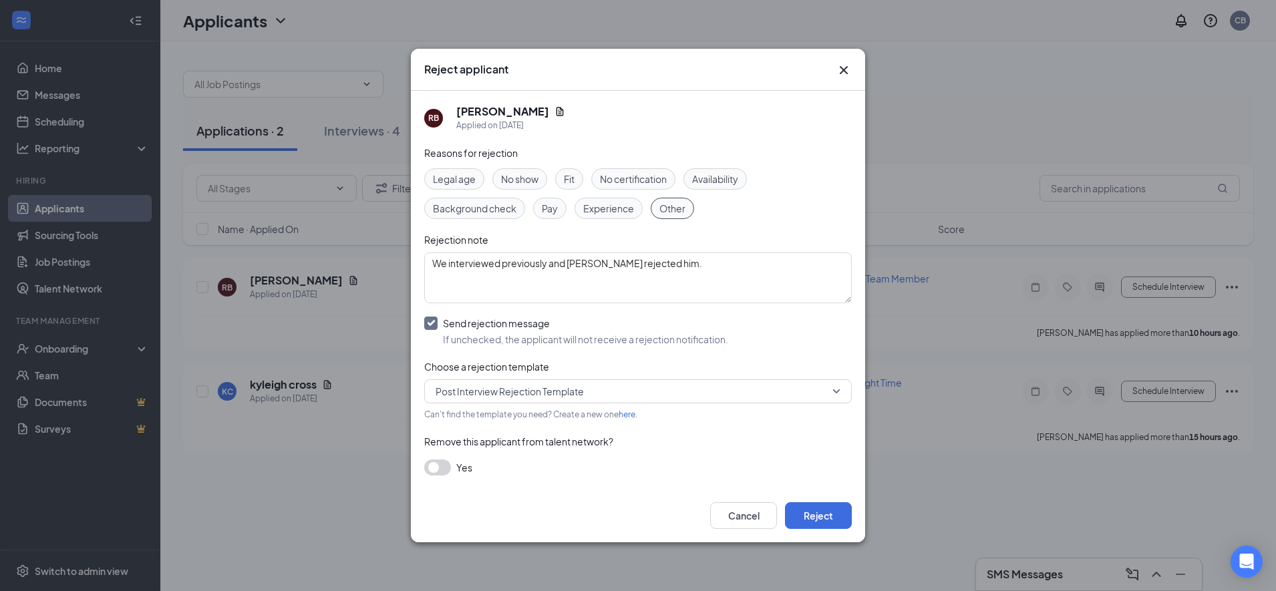
click at [481, 394] on span "Post Interview Rejection Template" at bounding box center [510, 392] width 148 height 20
click at [481, 430] on span "Pre Interview Rejection Template" at bounding box center [507, 427] width 144 height 15
click at [817, 517] on button "Reject" at bounding box center [818, 516] width 67 height 27
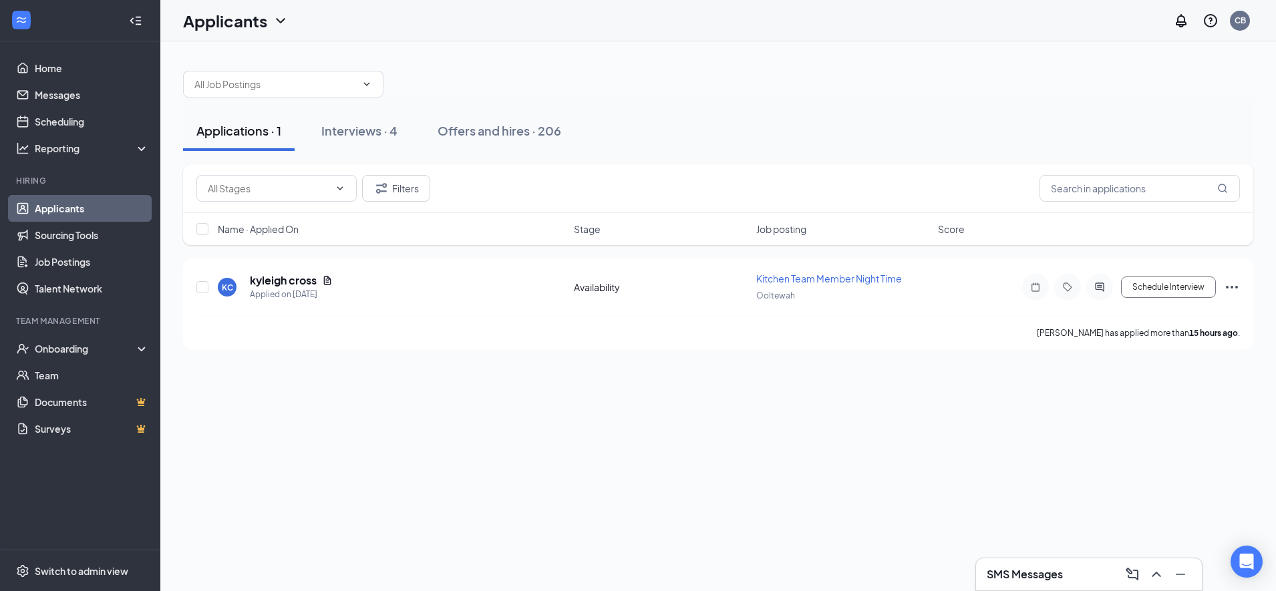
click at [287, 274] on h5 "kyleigh cross" at bounding box center [283, 280] width 67 height 15
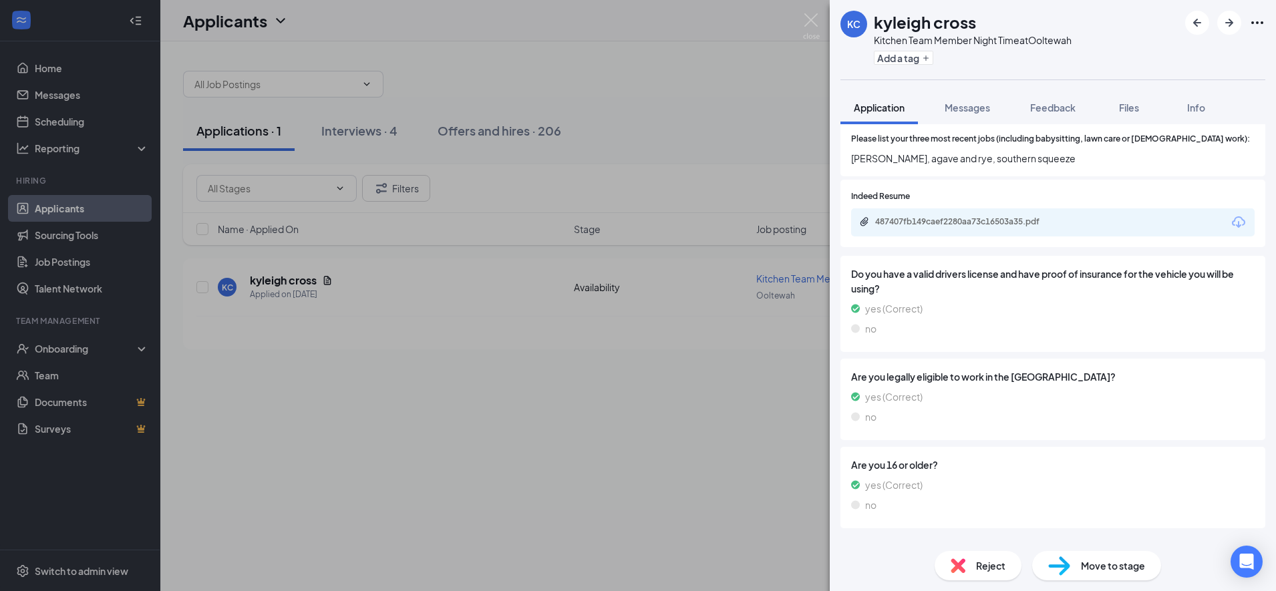
scroll to position [497, 0]
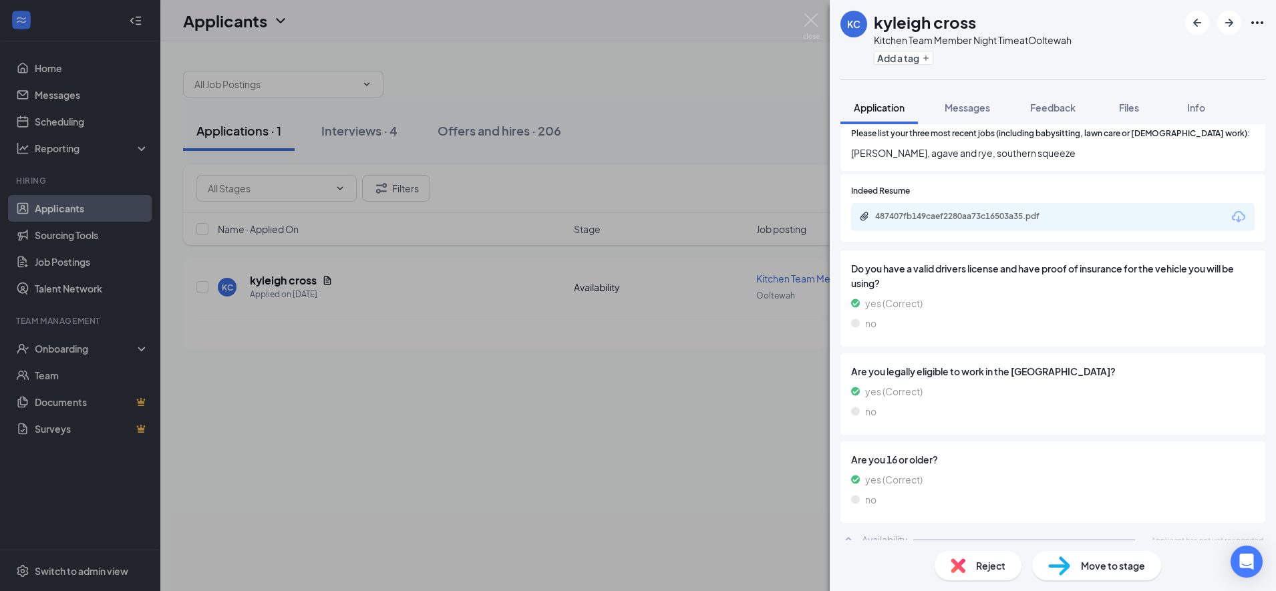
click at [1231, 209] on icon "Download" at bounding box center [1239, 217] width 16 height 16
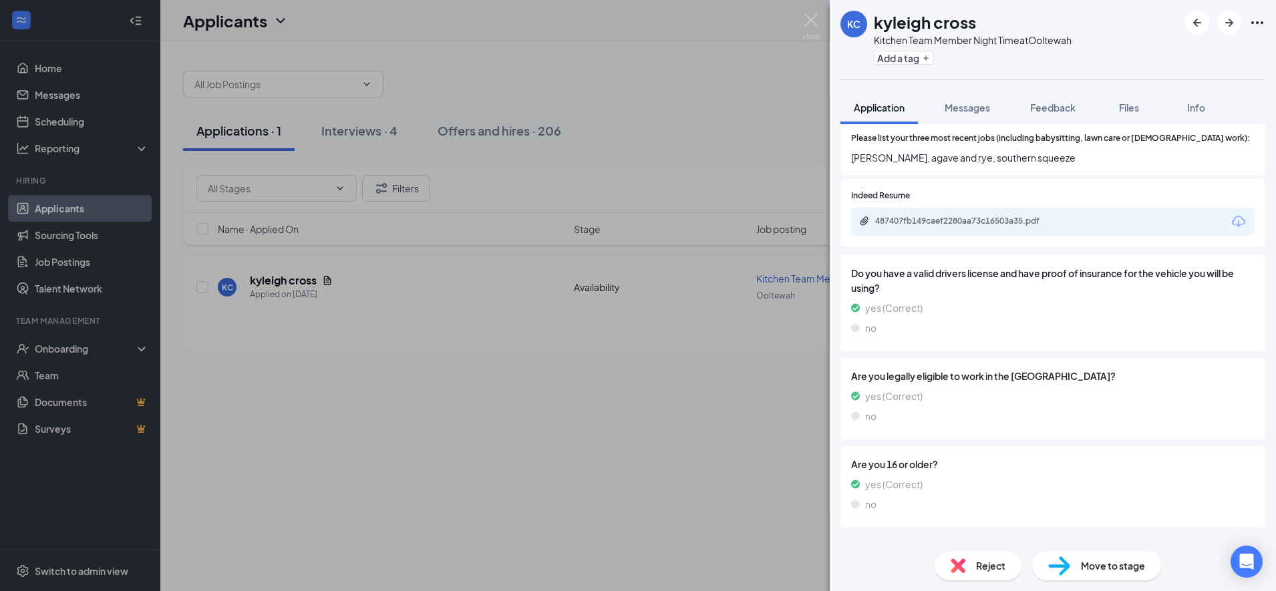
click at [931, 216] on div "487407fb149caef2280aa73c16503a35.pdf" at bounding box center [968, 221] width 187 height 11
click at [636, 353] on div "KC kyleigh cross Kitchen Team Member Night Time at Ooltewah Add a tag Applicati…" at bounding box center [638, 295] width 1276 height 591
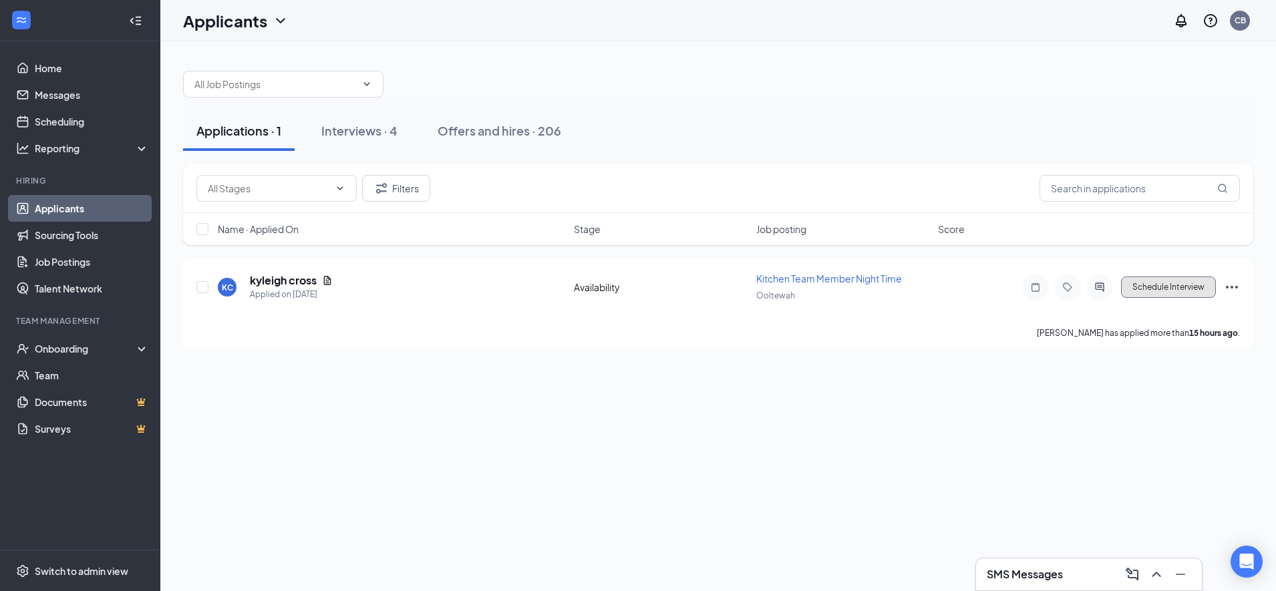
click at [1123, 295] on button "Schedule Interview" at bounding box center [1168, 287] width 95 height 21
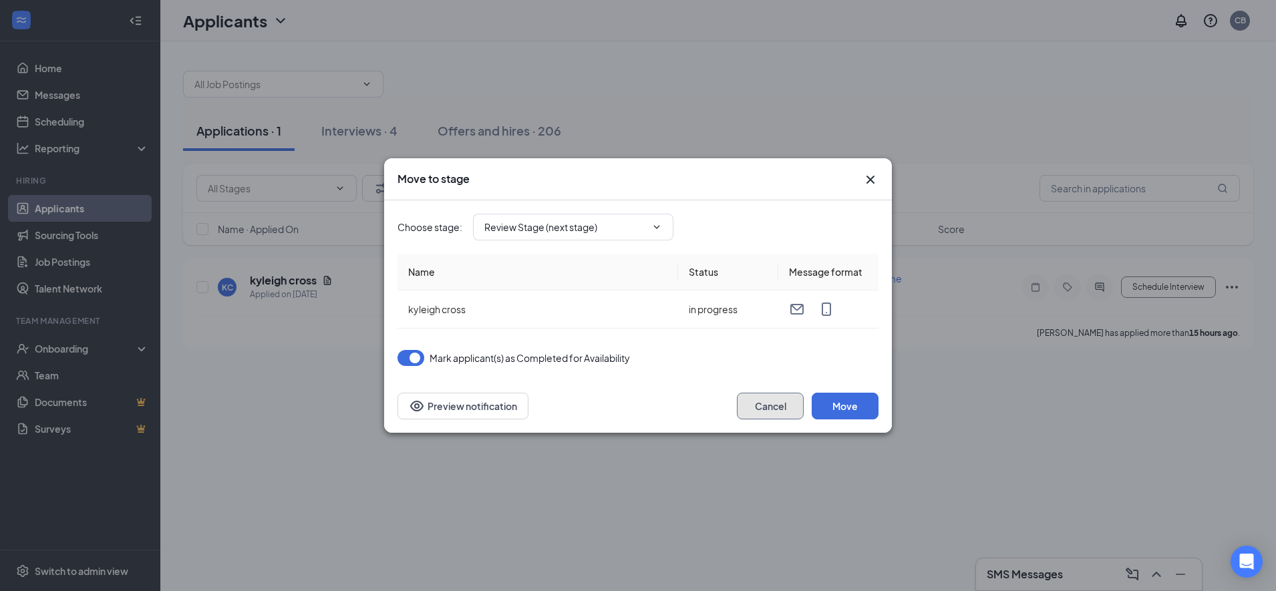
click at [762, 410] on button "Cancel" at bounding box center [770, 406] width 67 height 27
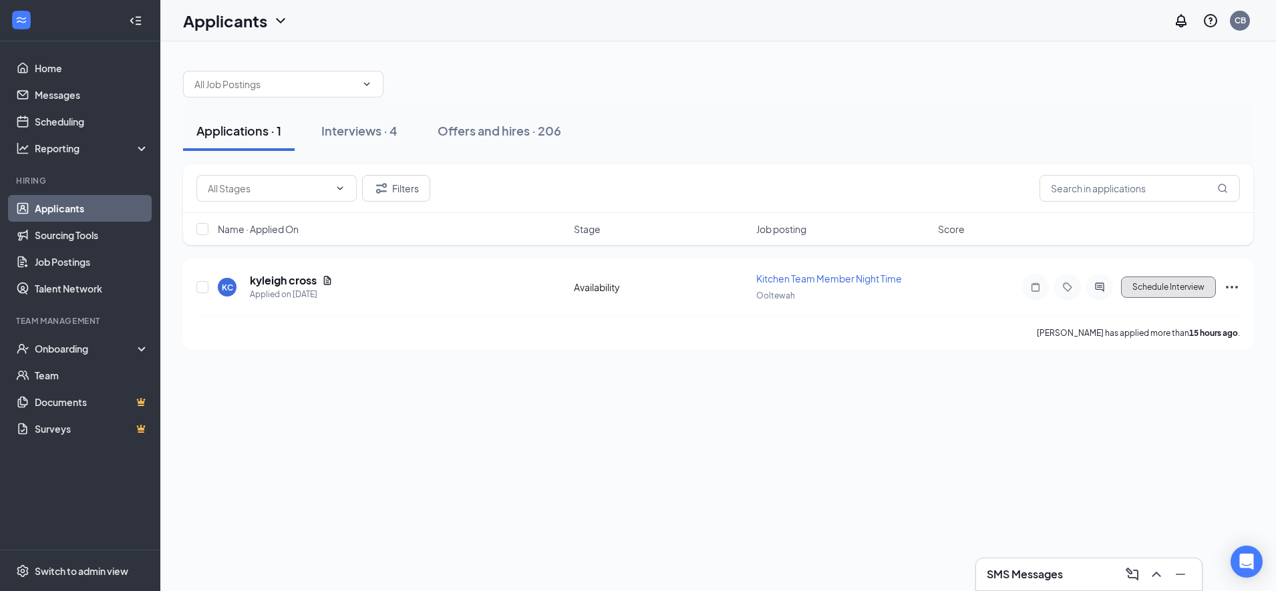
click at [1148, 285] on button "Schedule Interview" at bounding box center [1168, 287] width 95 height 21
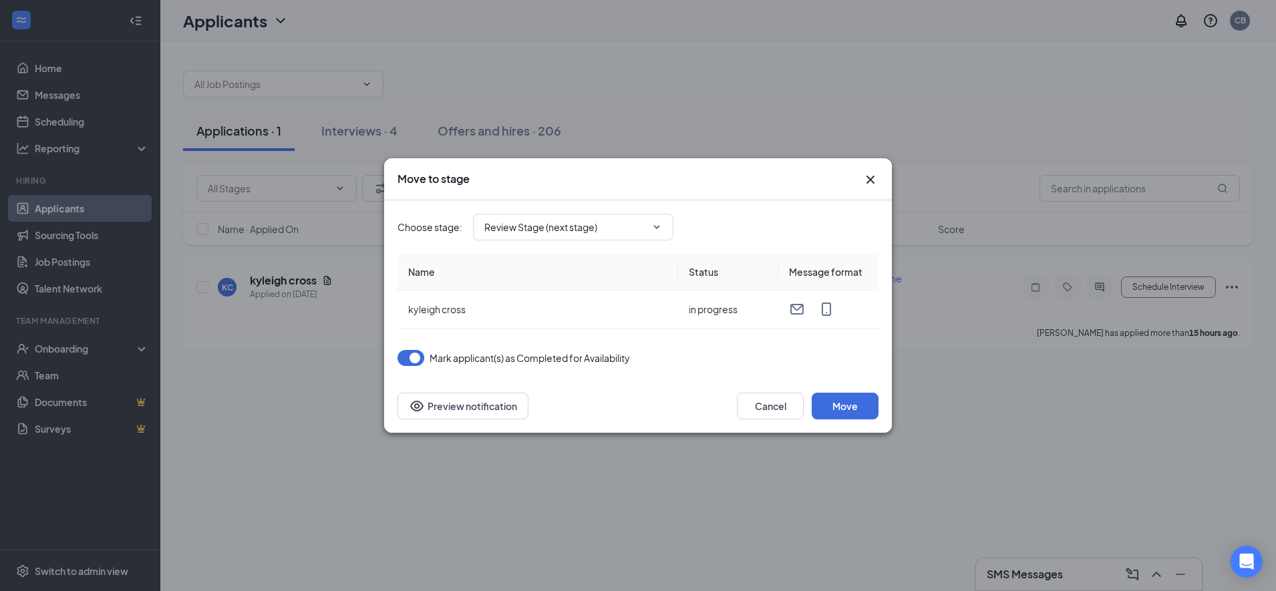
click at [839, 412] on button "Move" at bounding box center [845, 406] width 67 height 27
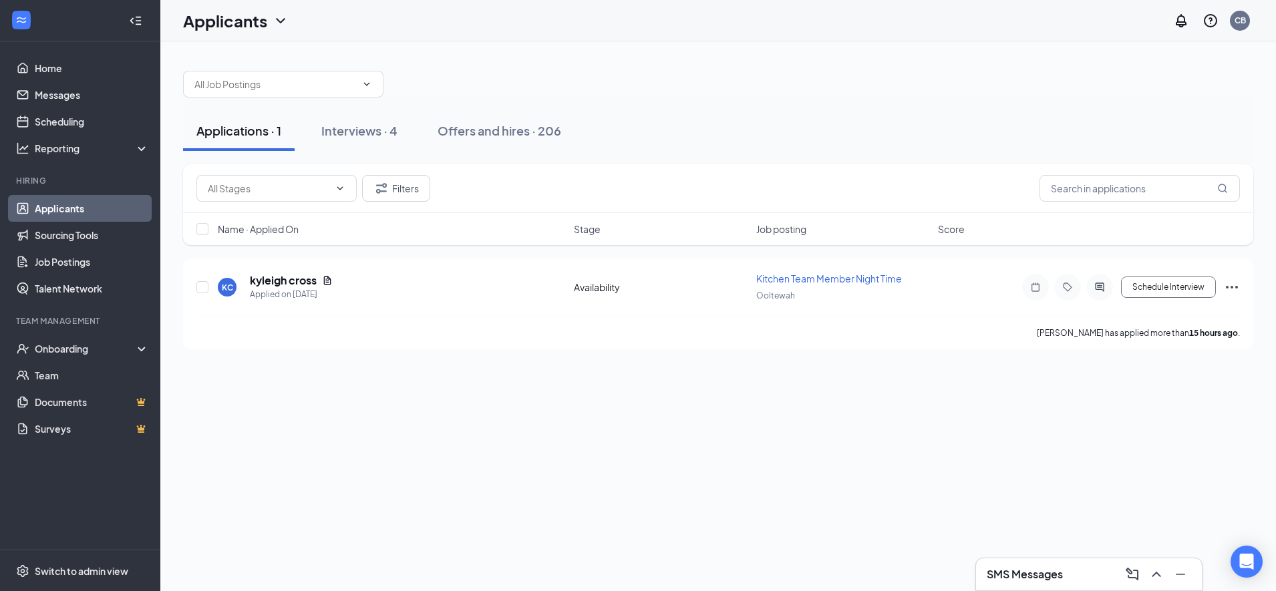
click at [1160, 295] on button "Schedule Interview" at bounding box center [1168, 287] width 95 height 21
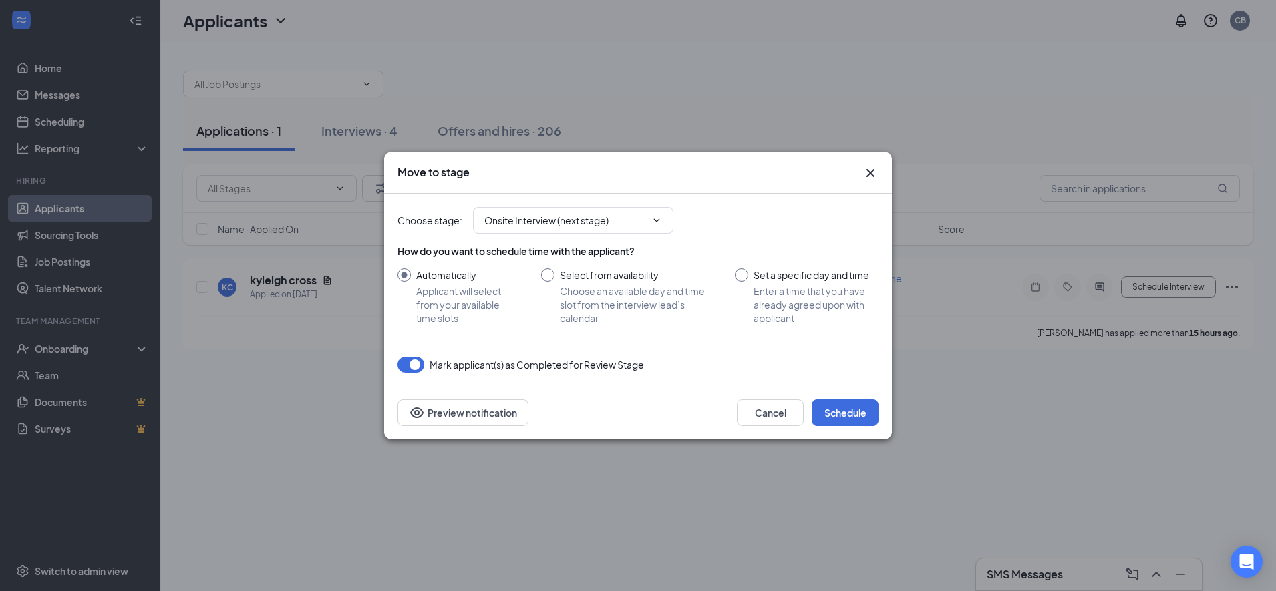
click at [843, 411] on button "Schedule" at bounding box center [845, 413] width 67 height 27
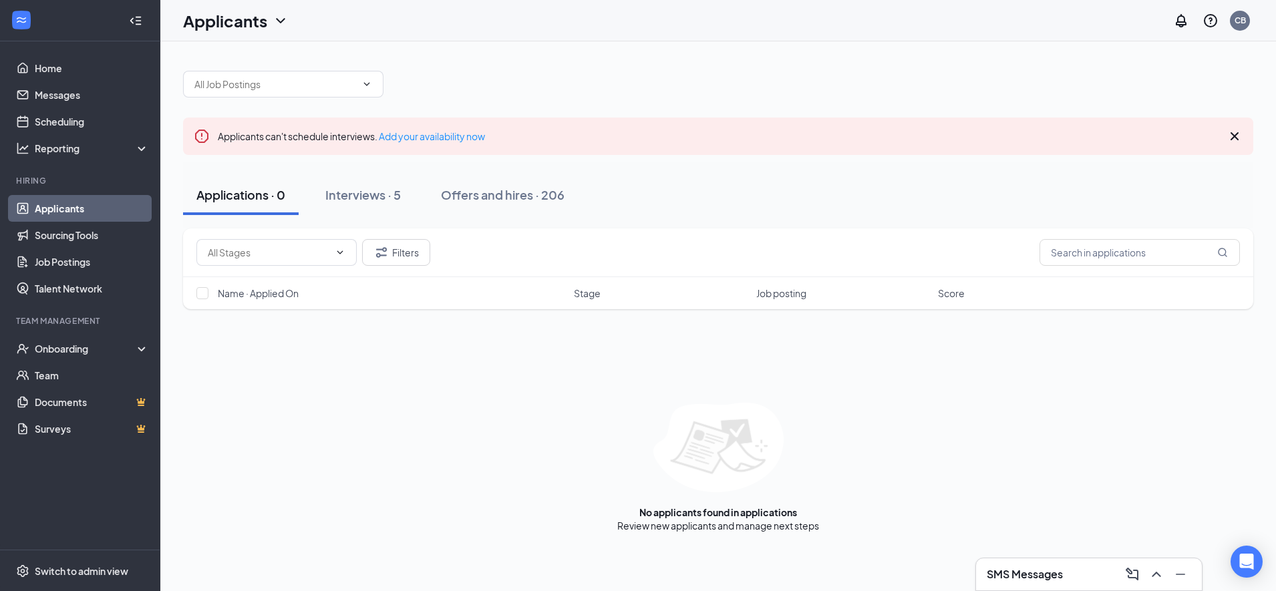
click at [1234, 138] on icon "Cross" at bounding box center [1235, 136] width 8 height 8
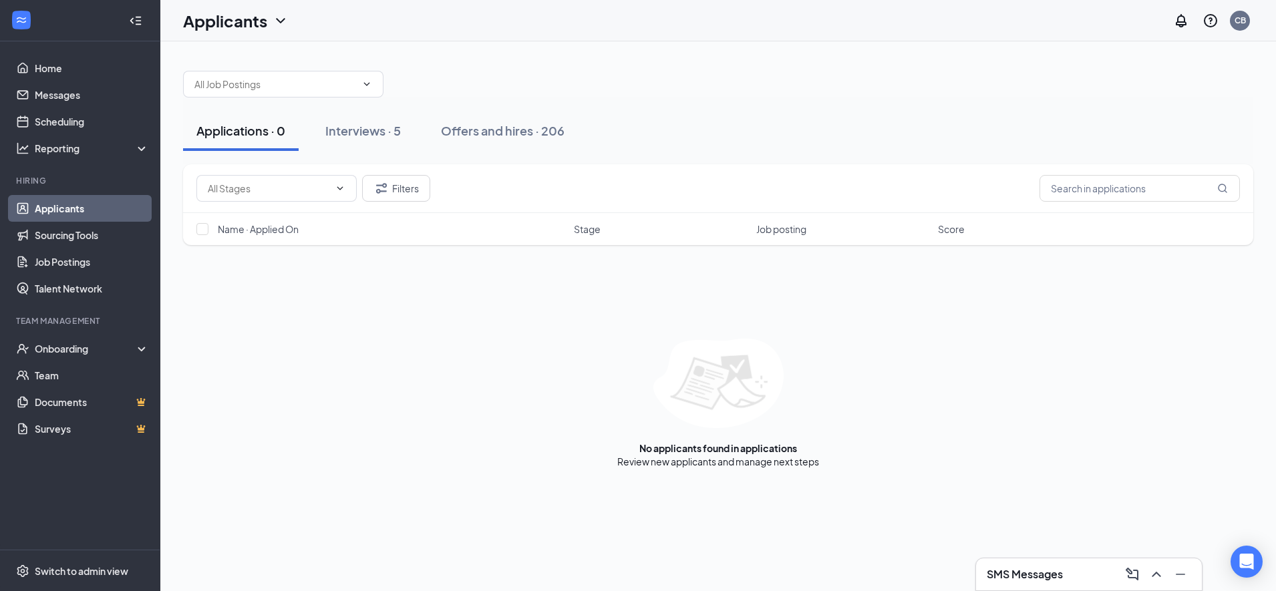
click at [364, 126] on div "Interviews · 5" at bounding box center [363, 130] width 76 height 17
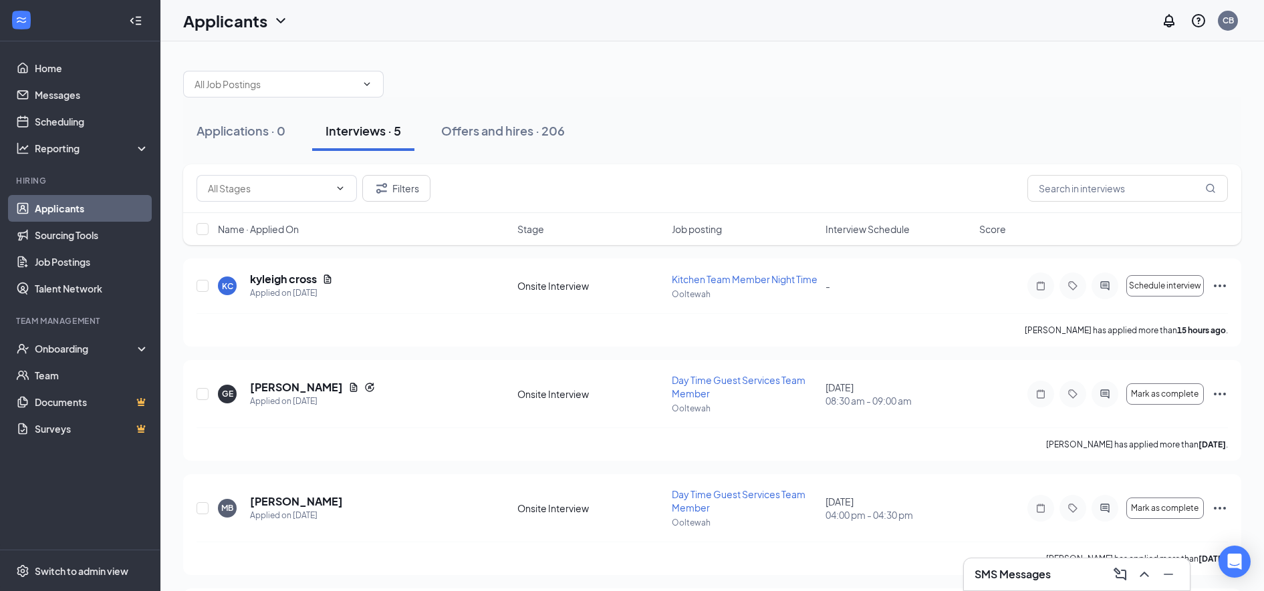
click at [510, 140] on button "Offers and hires · 206" at bounding box center [503, 131] width 150 height 40
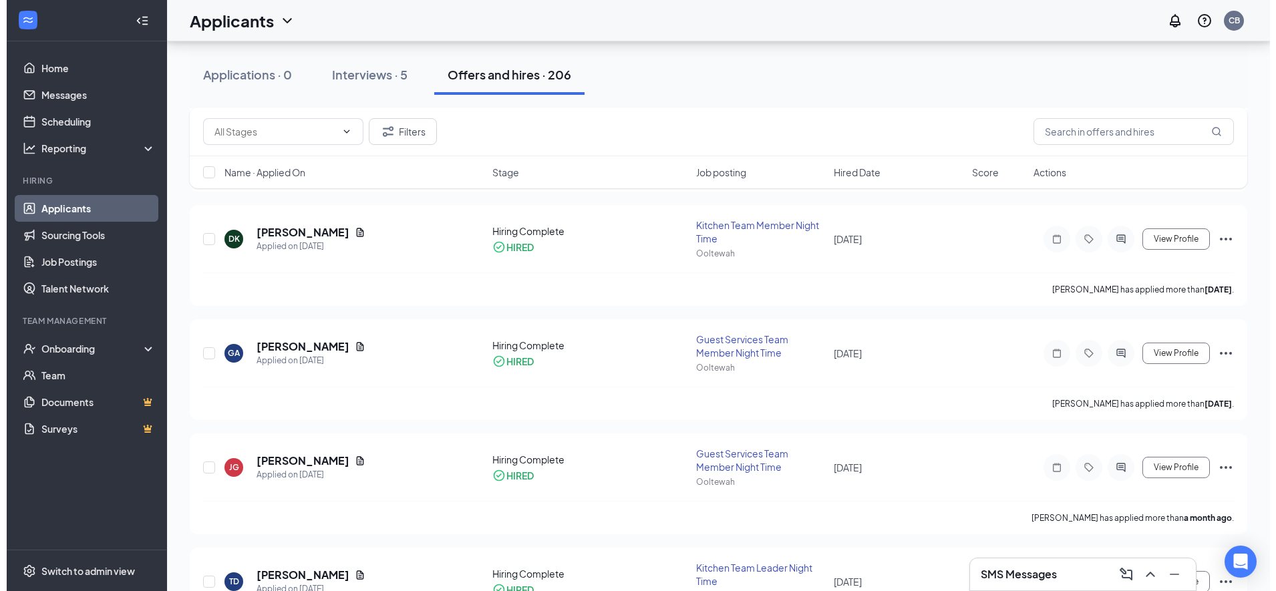
scroll to position [563, 0]
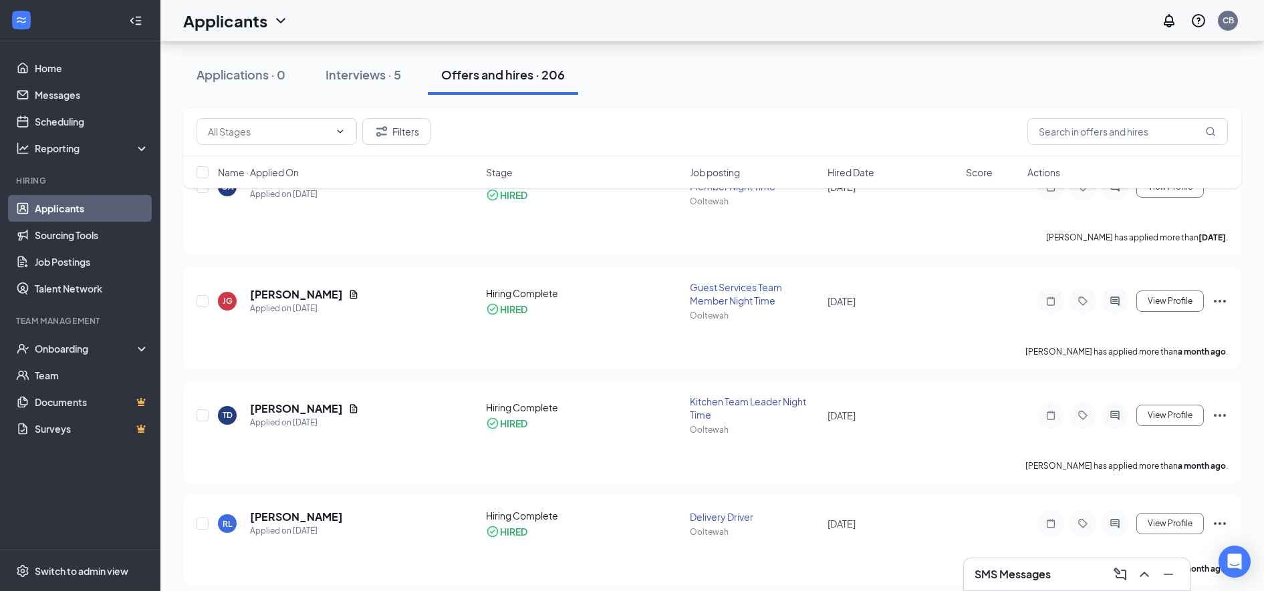
click at [1113, 415] on icon "ActiveChat" at bounding box center [1115, 415] width 16 height 11
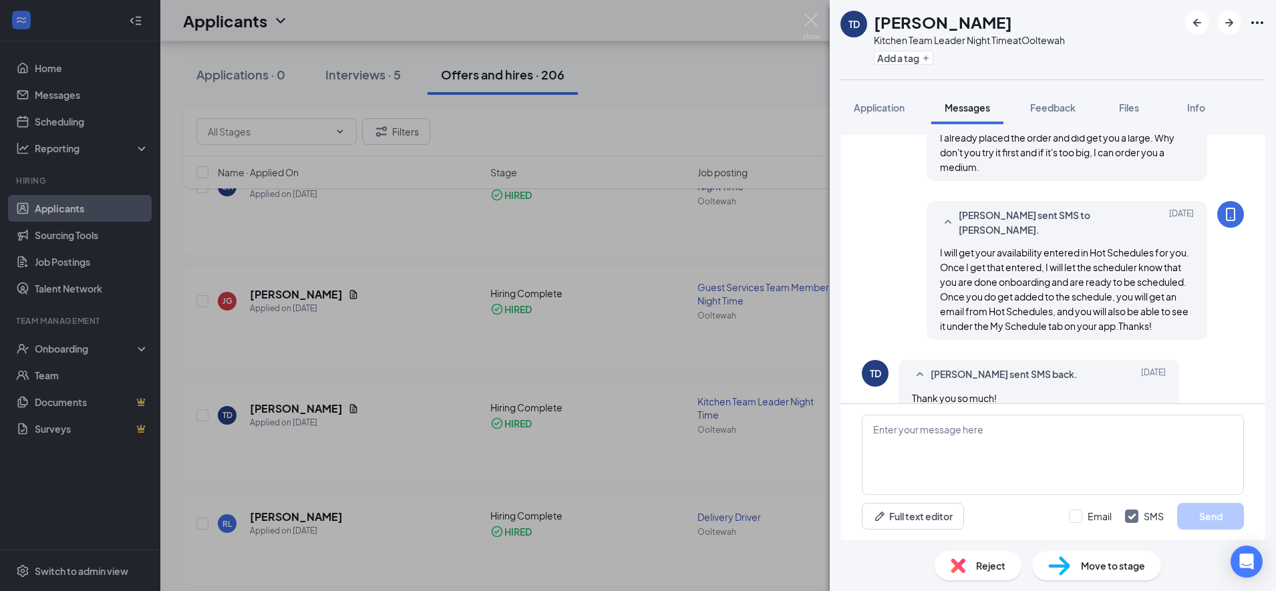
scroll to position [892, 0]
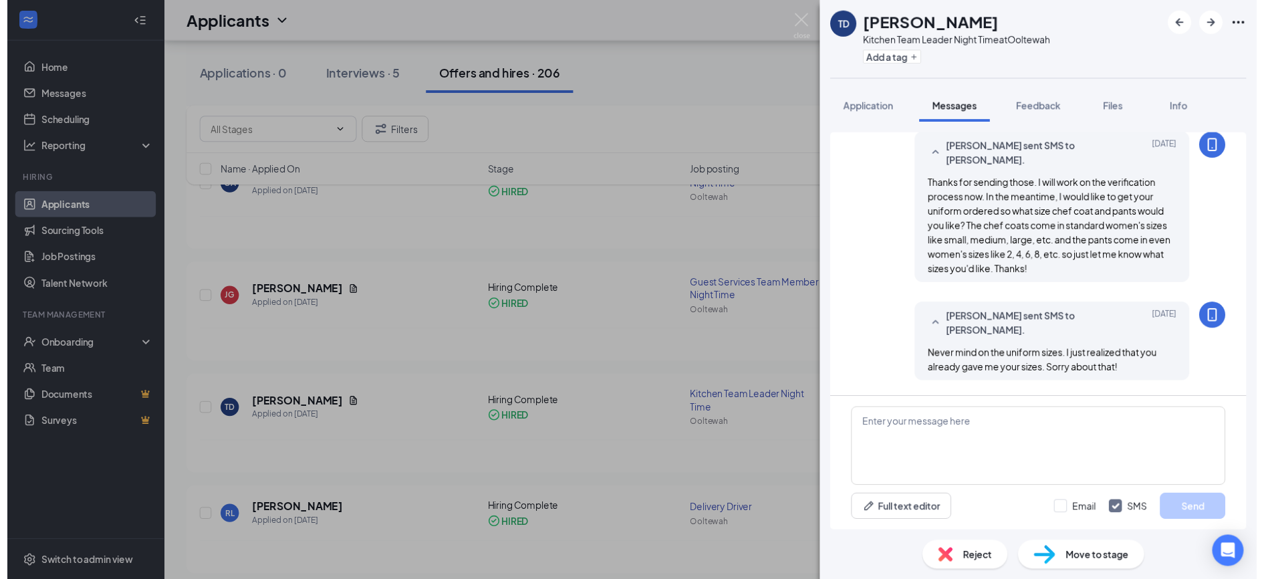
scroll to position [49, 0]
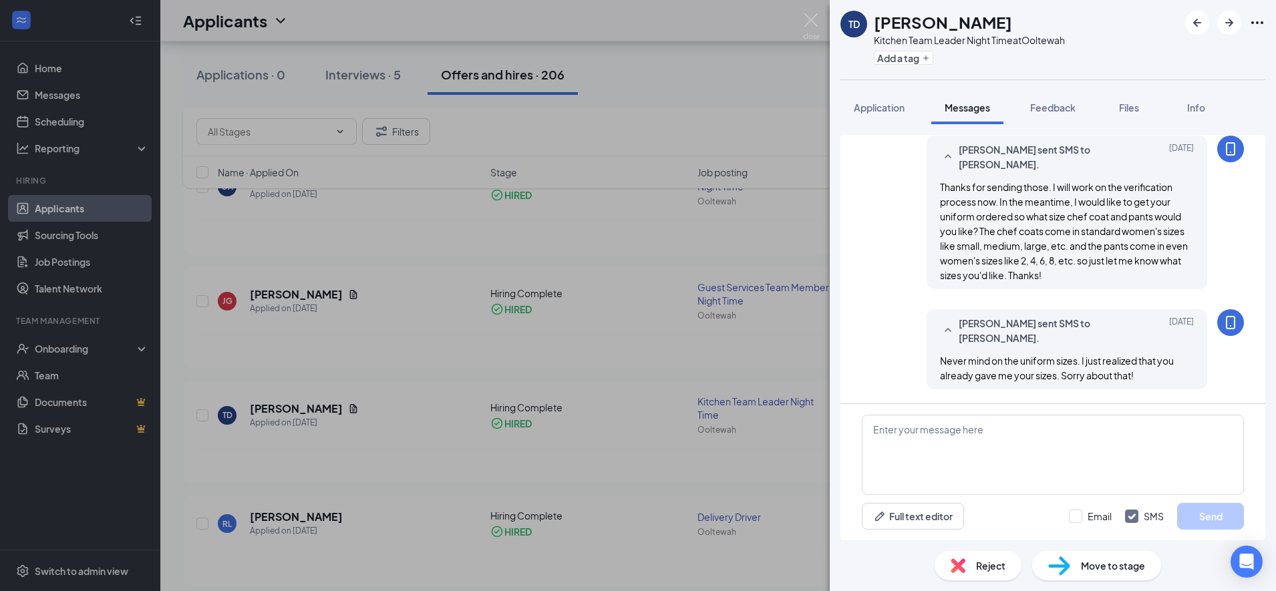
click at [402, 346] on div "TD Taylor Dean Kitchen Team Leader Night Time at Ooltewah Add a tag Application…" at bounding box center [638, 295] width 1276 height 591
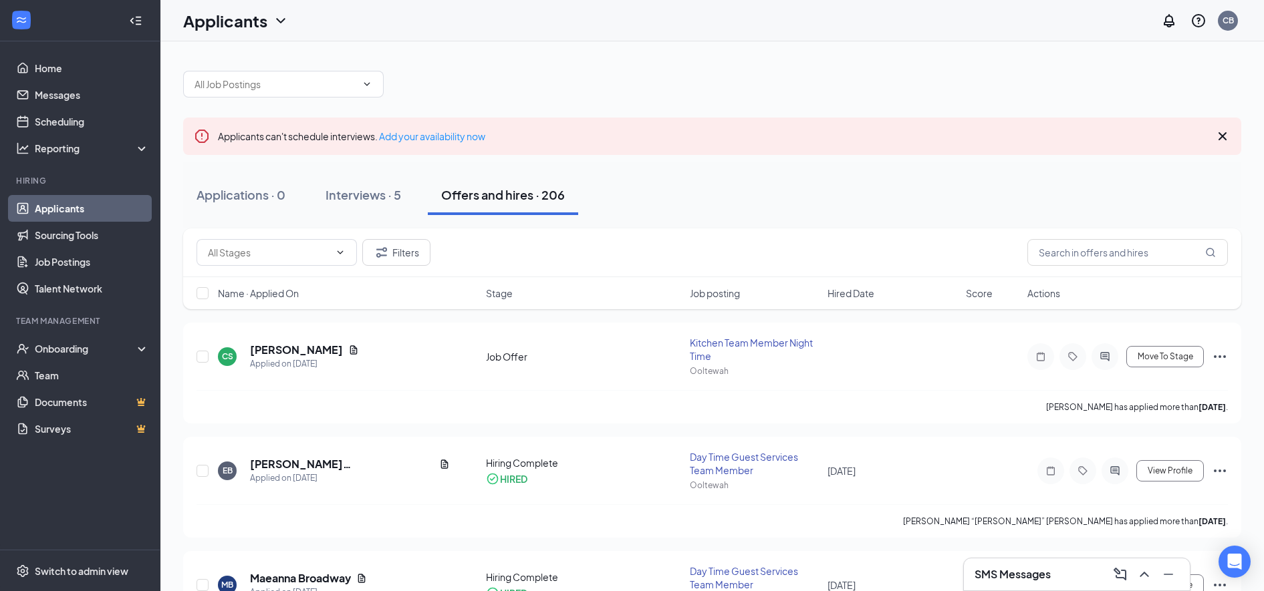
click at [1222, 137] on icon "Cross" at bounding box center [1222, 136] width 8 height 8
